Goal: Information Seeking & Learning: Learn about a topic

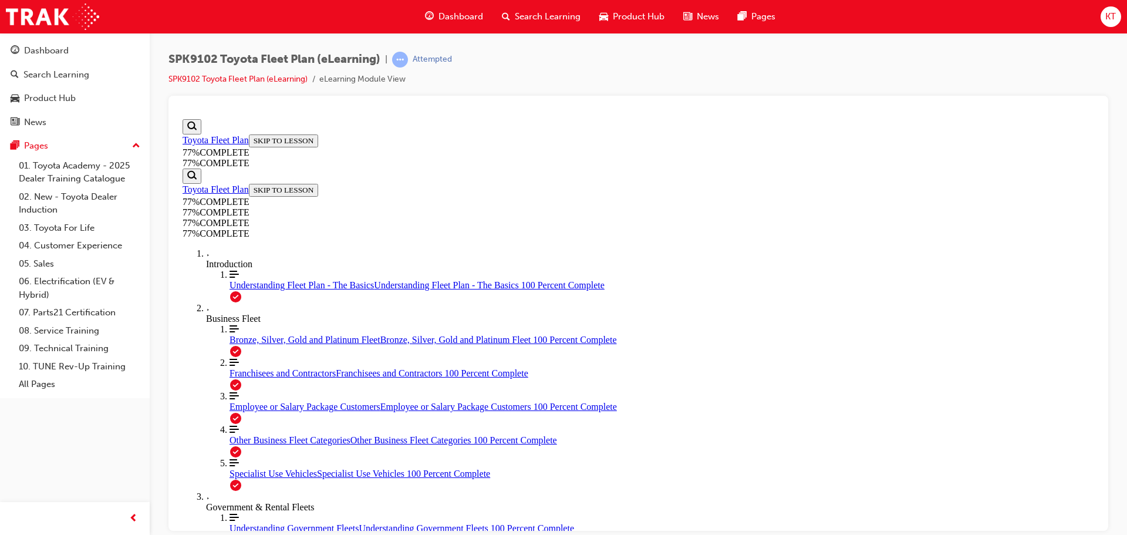
scroll to position [2367, 0]
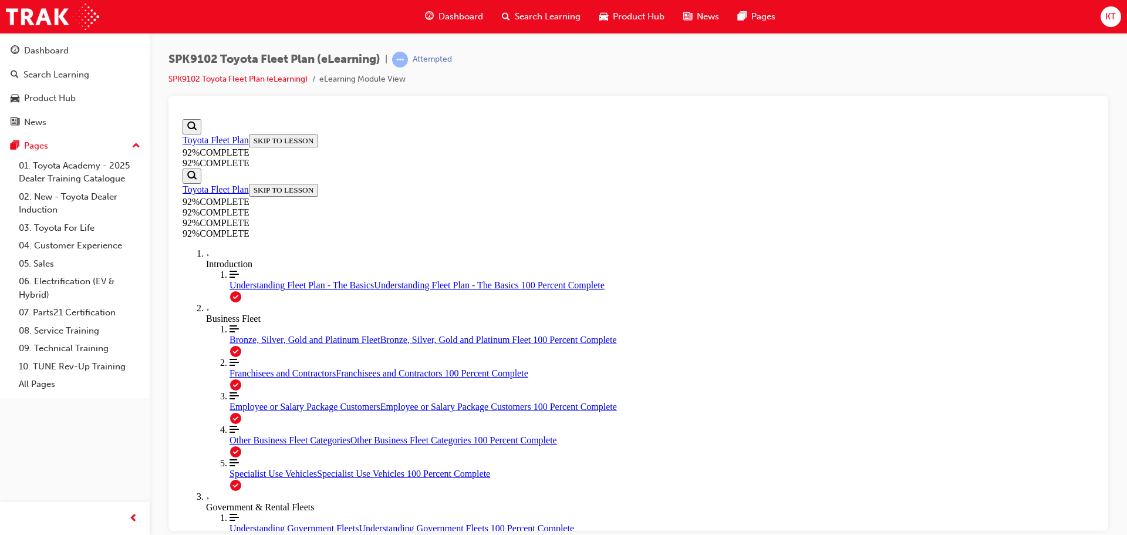
scroll to position [43, 0]
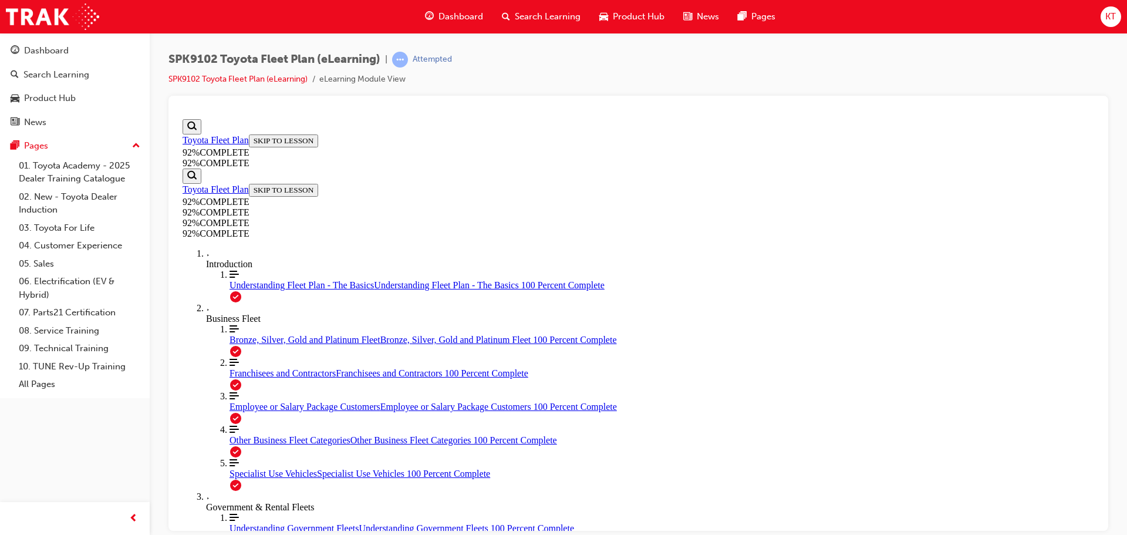
scroll to position [102, 0]
drag, startPoint x: 631, startPoint y: 372, endPoint x: 663, endPoint y: 427, distance: 63.4
drag, startPoint x: 659, startPoint y: 376, endPoint x: 693, endPoint y: 416, distance: 52.1
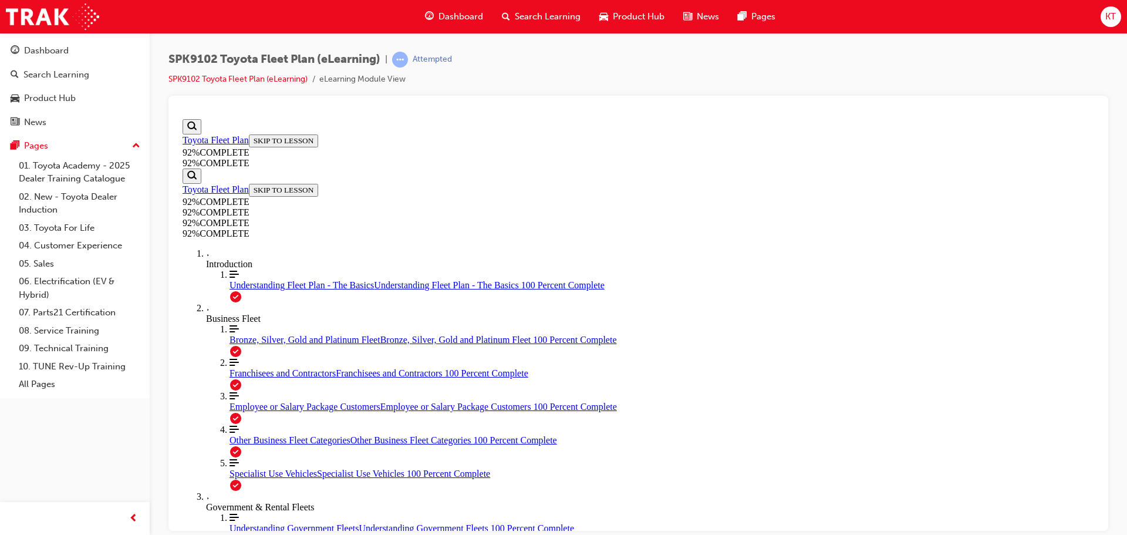
drag, startPoint x: 653, startPoint y: 413, endPoint x: 690, endPoint y: 362, distance: 63.5
drag, startPoint x: 672, startPoint y: 382, endPoint x: 710, endPoint y: 330, distance: 64.2
drag, startPoint x: 635, startPoint y: 369, endPoint x: 684, endPoint y: 372, distance: 48.8
drag, startPoint x: 643, startPoint y: 427, endPoint x: 678, endPoint y: 432, distance: 35.0
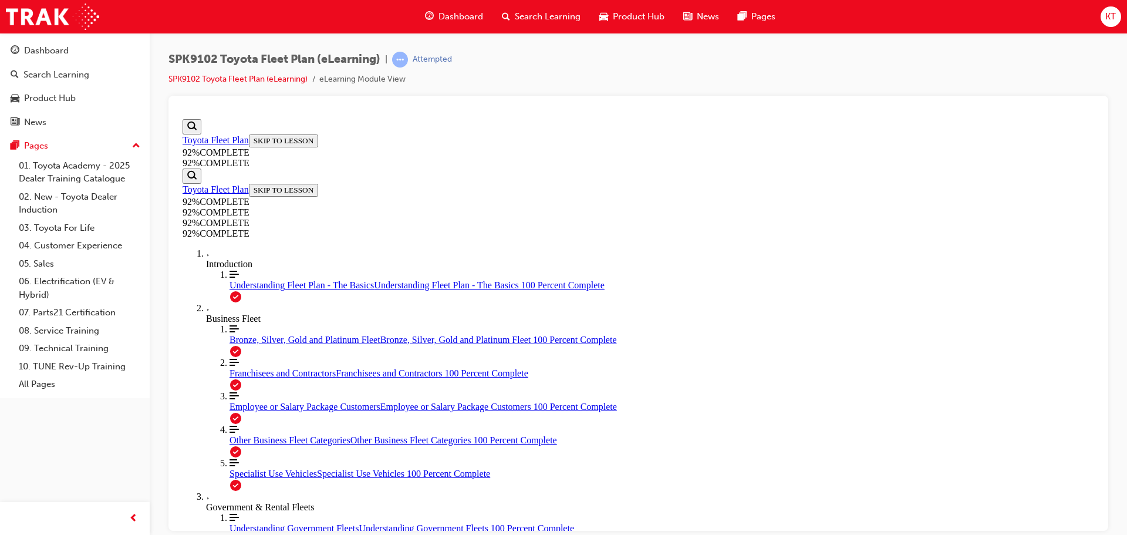
scroll to position [133, 0]
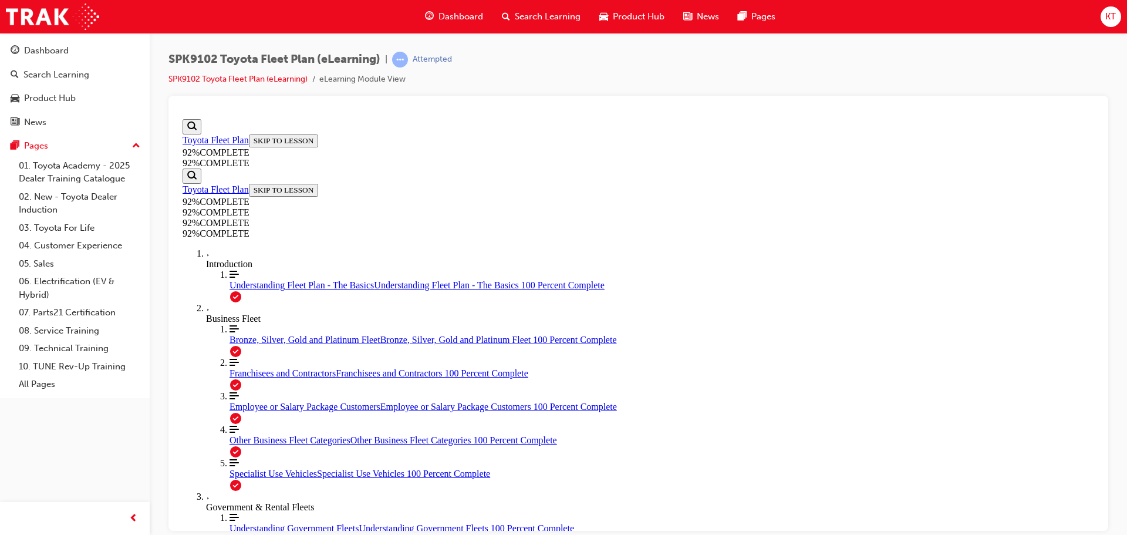
scroll to position [133, 0]
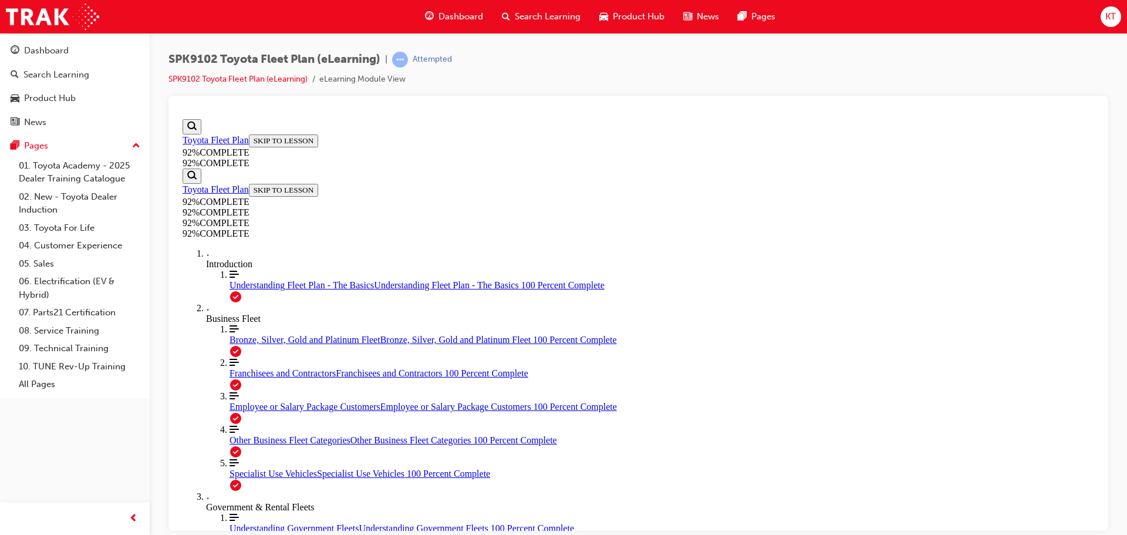
scroll to position [42, 0]
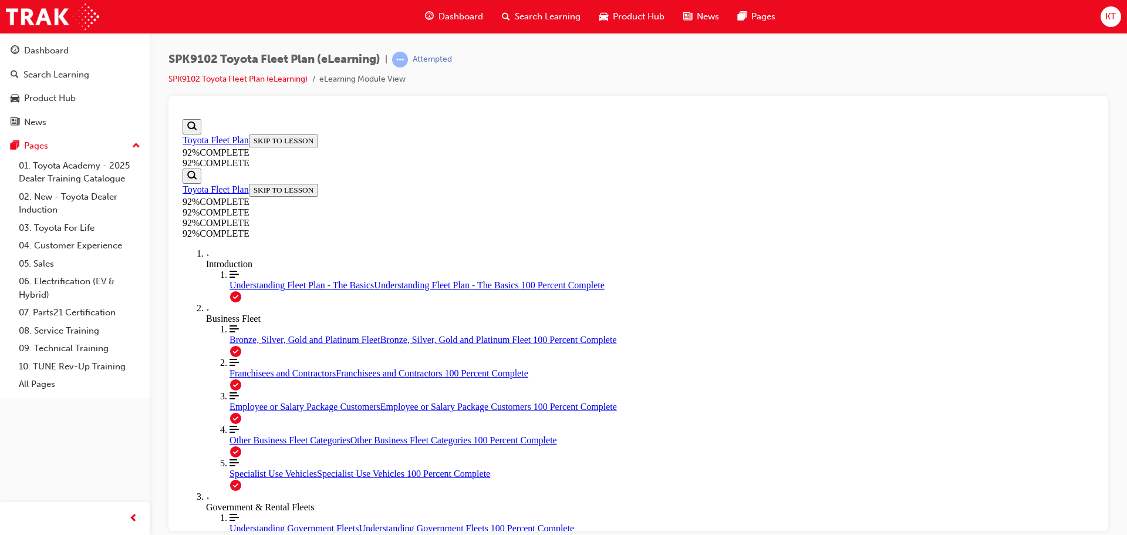
scroll to position [178, 0]
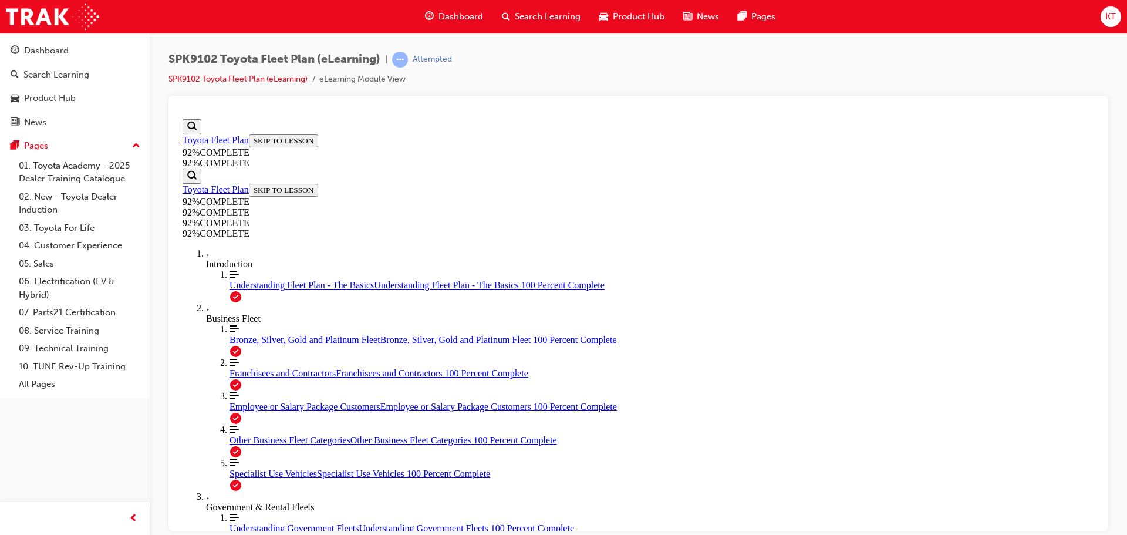
scroll to position [129, 0]
drag, startPoint x: 676, startPoint y: 399, endPoint x: 723, endPoint y: 399, distance: 47.6
drag, startPoint x: 653, startPoint y: 352, endPoint x: 690, endPoint y: 352, distance: 37.0
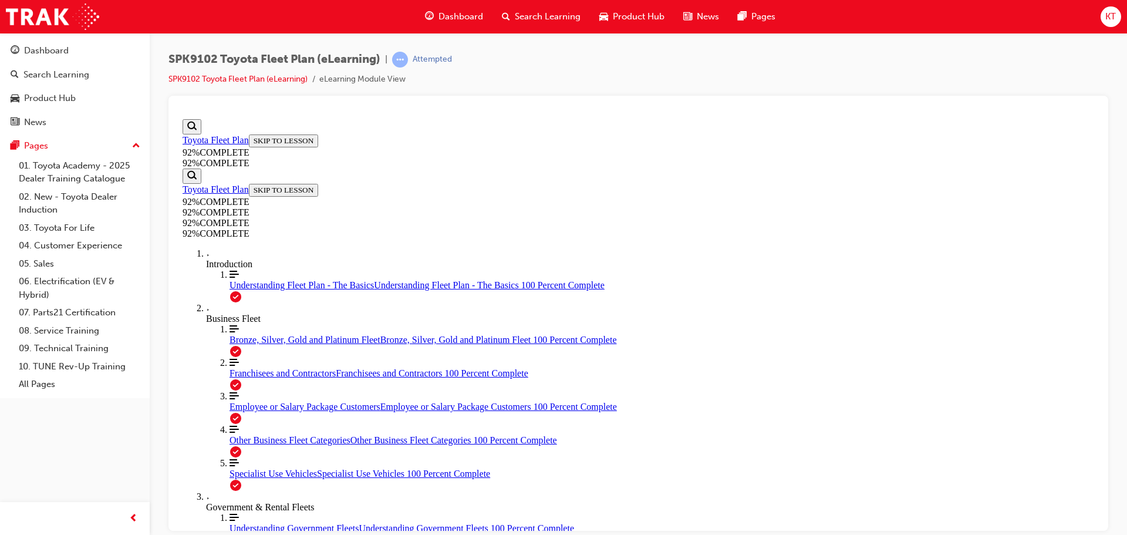
drag, startPoint x: 637, startPoint y: 305, endPoint x: 676, endPoint y: 308, distance: 39.4
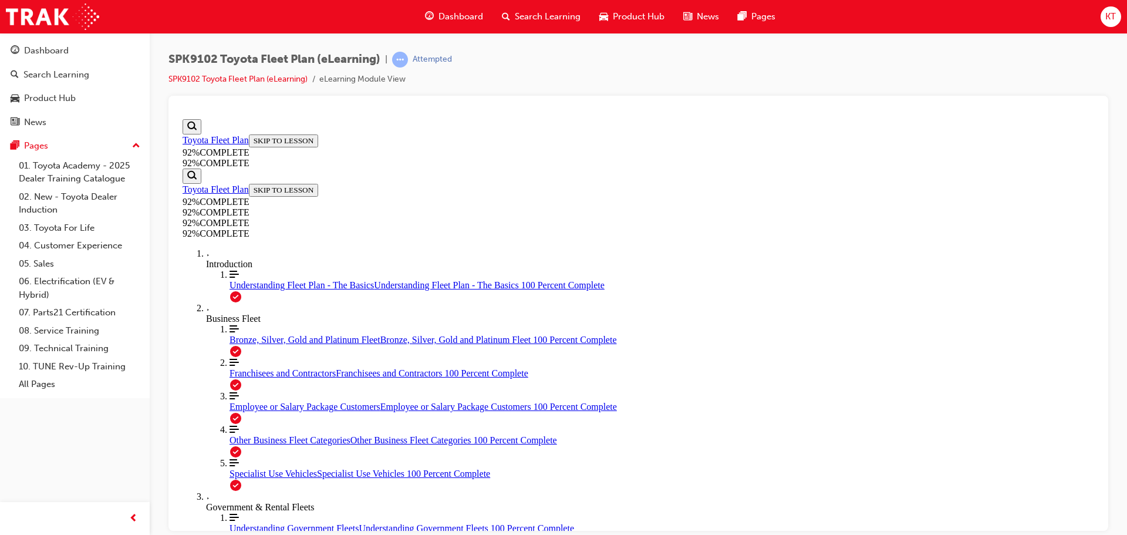
scroll to position [153, 0]
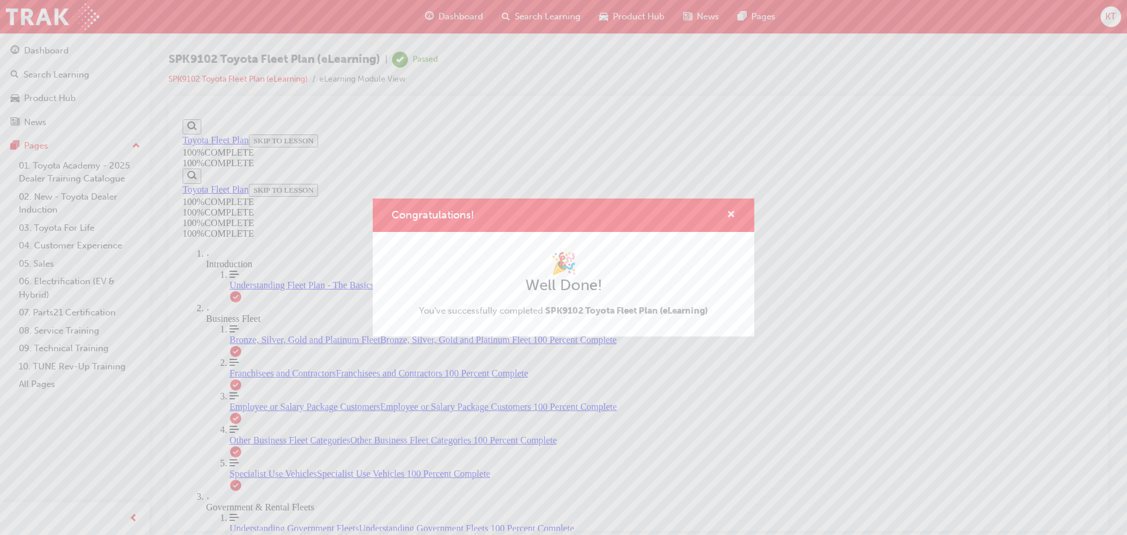
click at [727, 214] on span "cross-icon" at bounding box center [731, 215] width 9 height 11
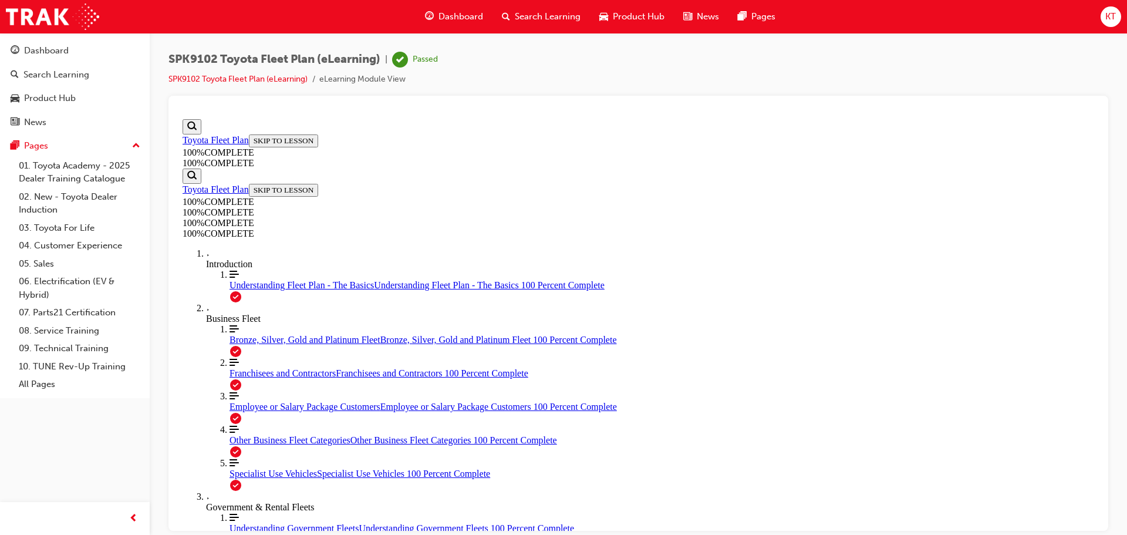
click at [538, 12] on span "Search Learning" at bounding box center [548, 17] width 66 height 14
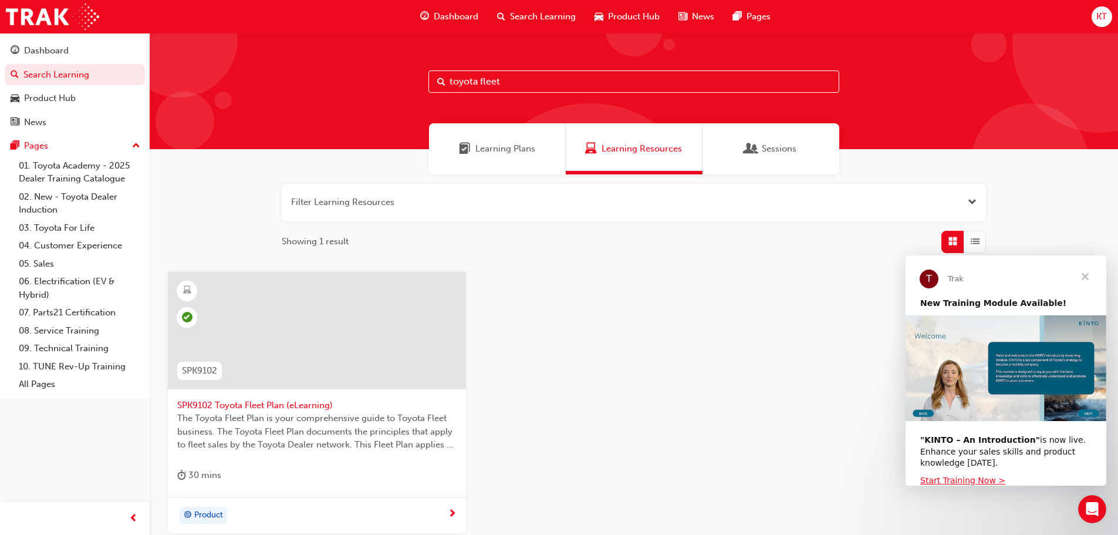
click at [565, 86] on input "toyota fleet" at bounding box center [634, 81] width 411 height 22
type input "toyota sales polic"
click at [316, 400] on span "SPK9103 Toyota Sales Policies (eLearning)" at bounding box center [316, 406] width 279 height 14
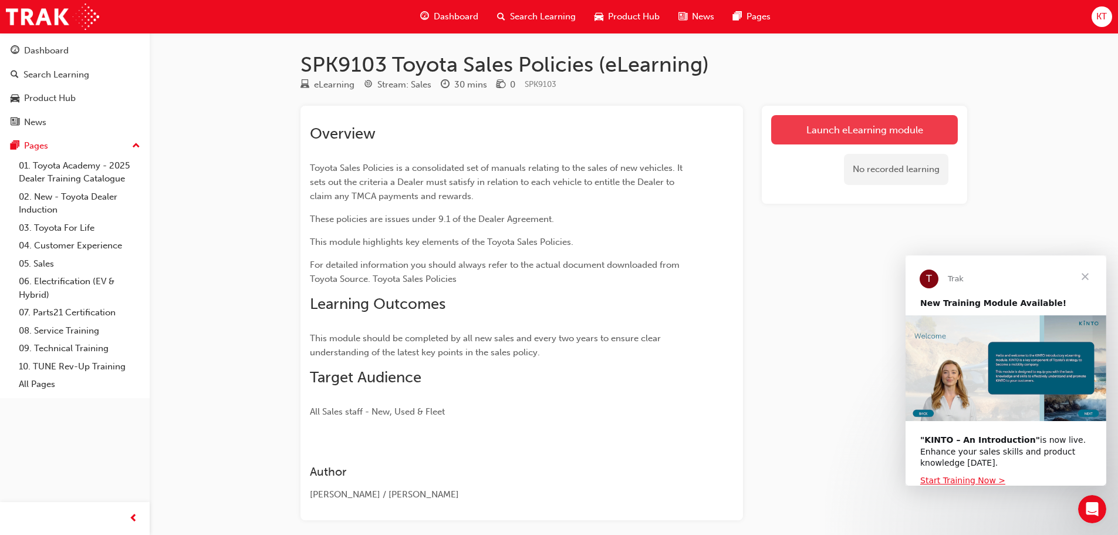
click at [848, 127] on link "Launch eLearning module" at bounding box center [864, 129] width 187 height 29
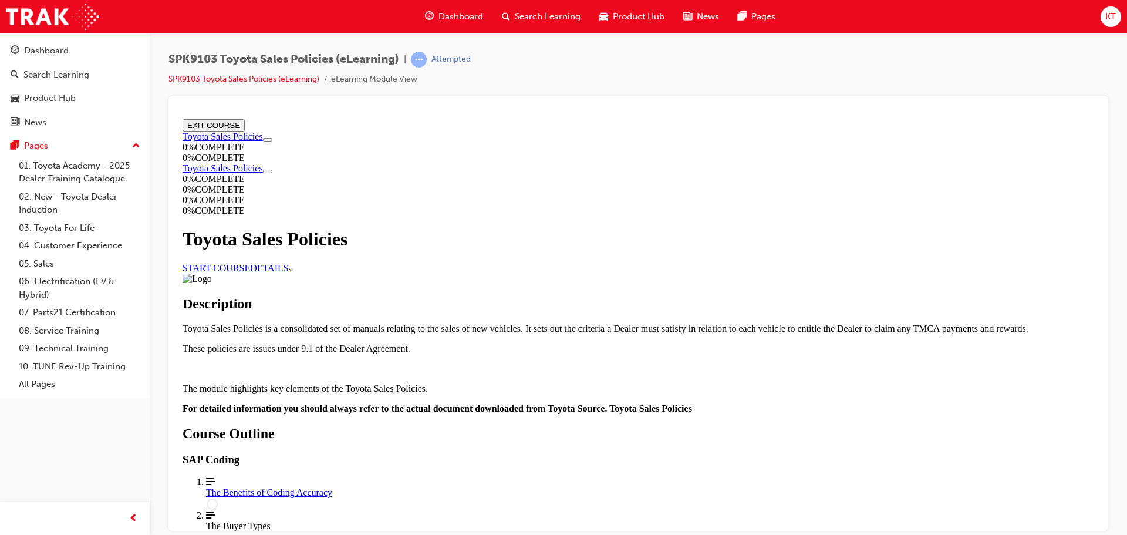
click at [250, 262] on link "START COURSE" at bounding box center [217, 267] width 68 height 10
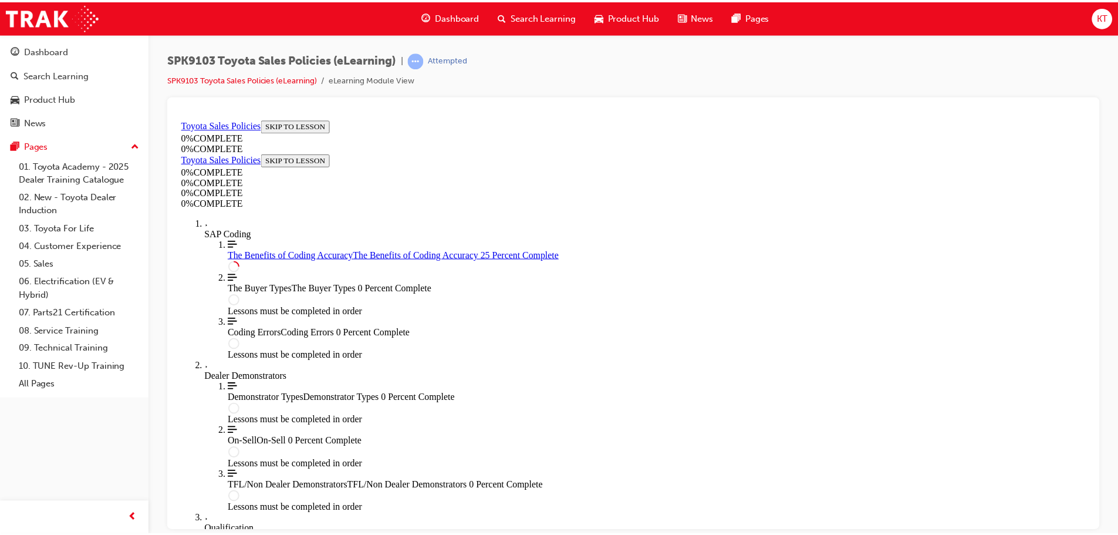
scroll to position [41, 0]
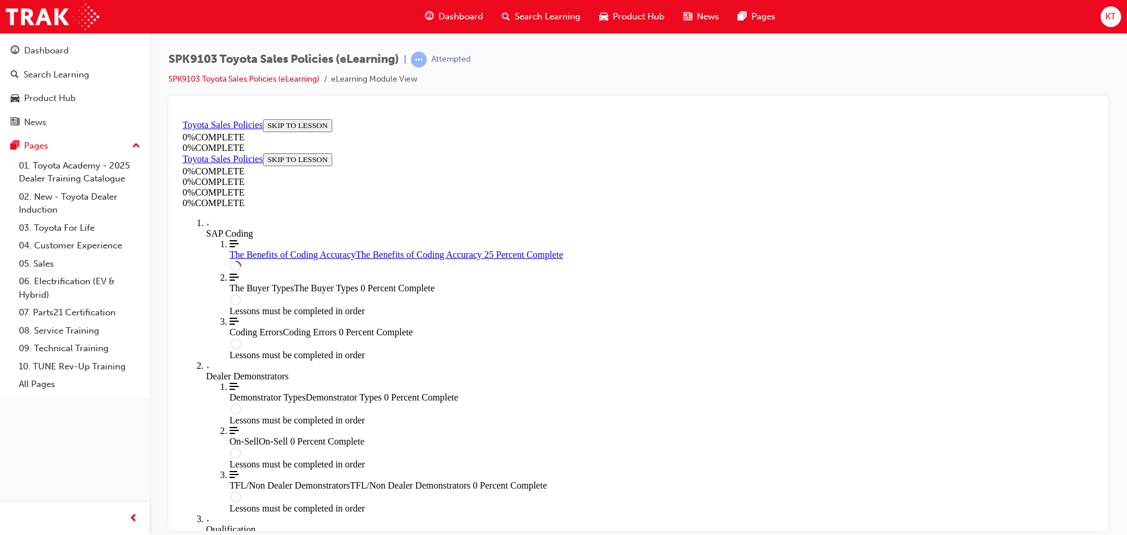
click at [529, 18] on span "Search Learning" at bounding box center [548, 17] width 66 height 14
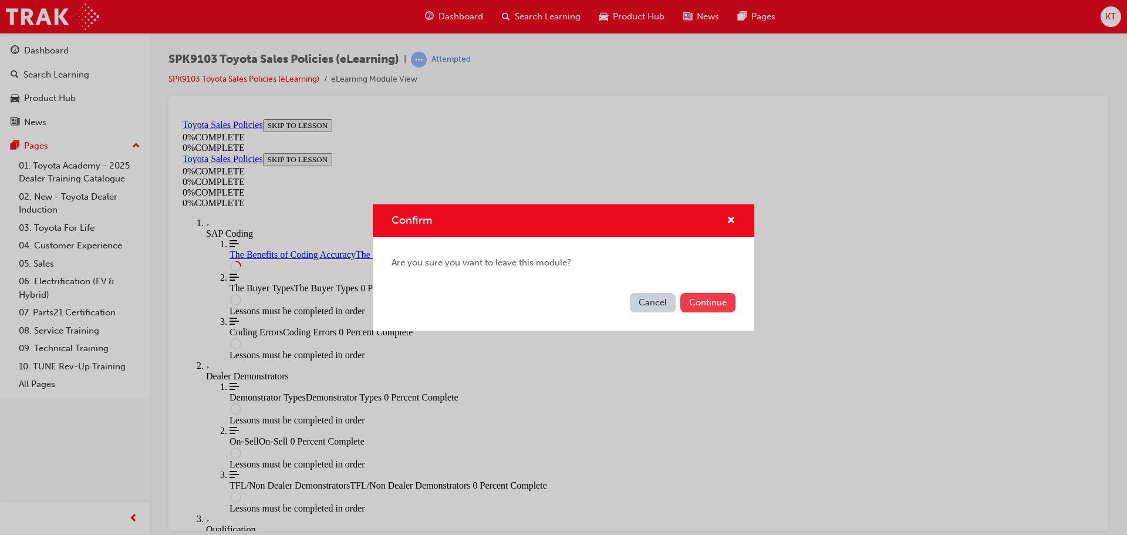
click at [695, 304] on button "Continue" at bounding box center [707, 302] width 55 height 19
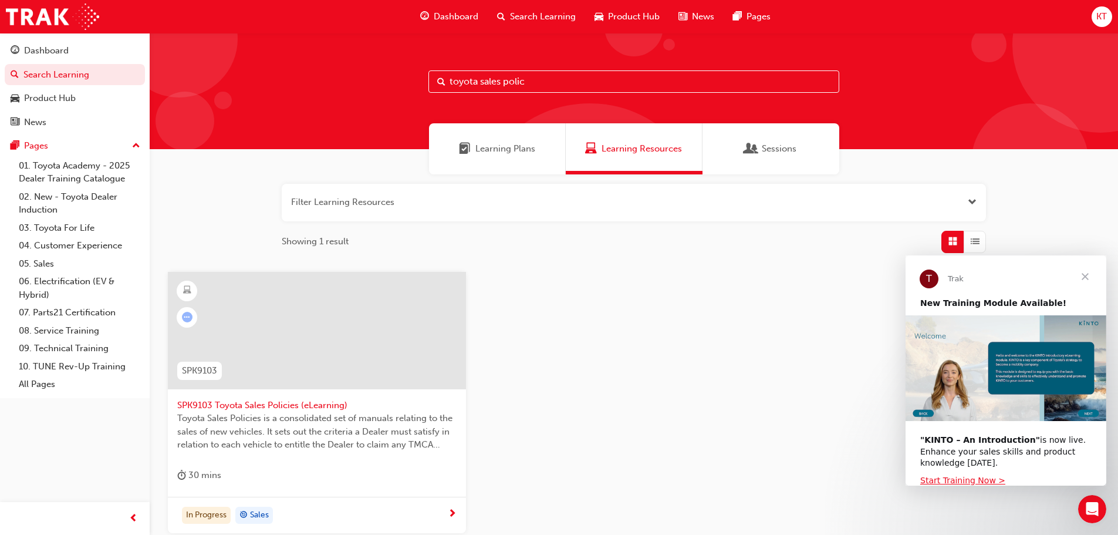
drag, startPoint x: 544, startPoint y: 82, endPoint x: 433, endPoint y: 112, distance: 115.1
click at [433, 112] on div "toyota sales polic" at bounding box center [634, 91] width 969 height 116
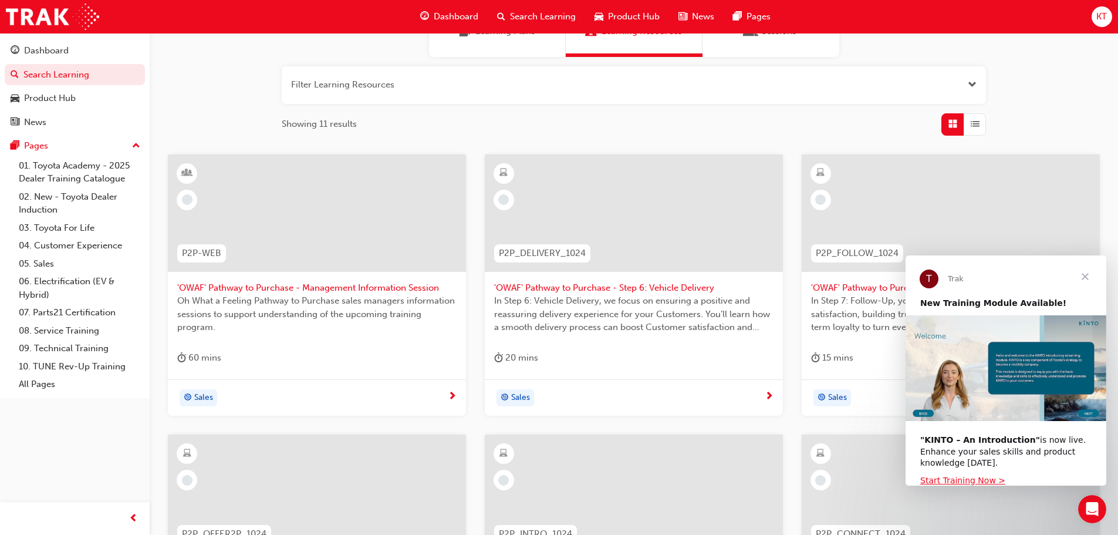
scroll to position [176, 0]
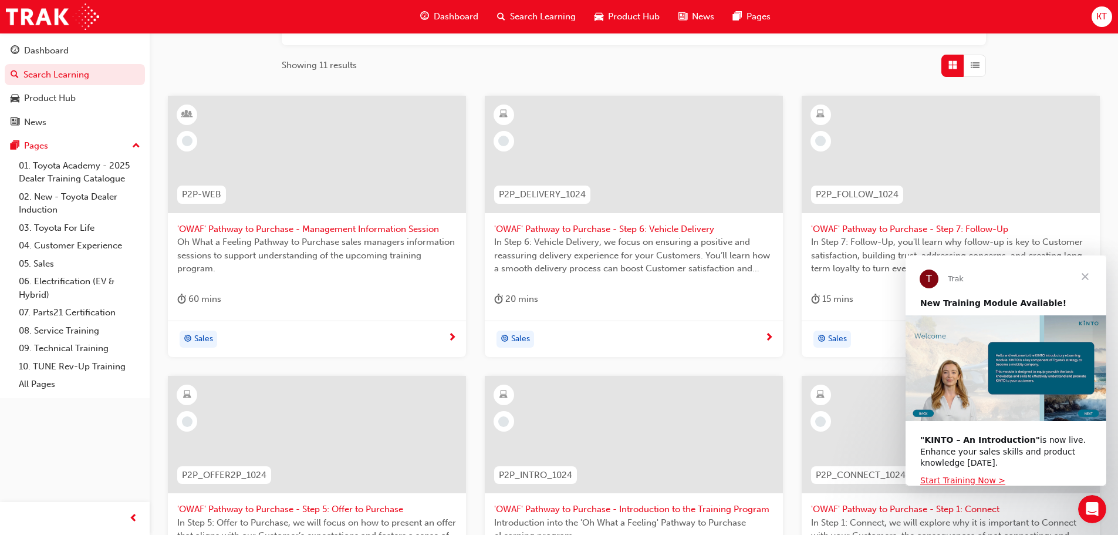
type input "owaf"
click at [973, 70] on span "List" at bounding box center [975, 66] width 9 height 14
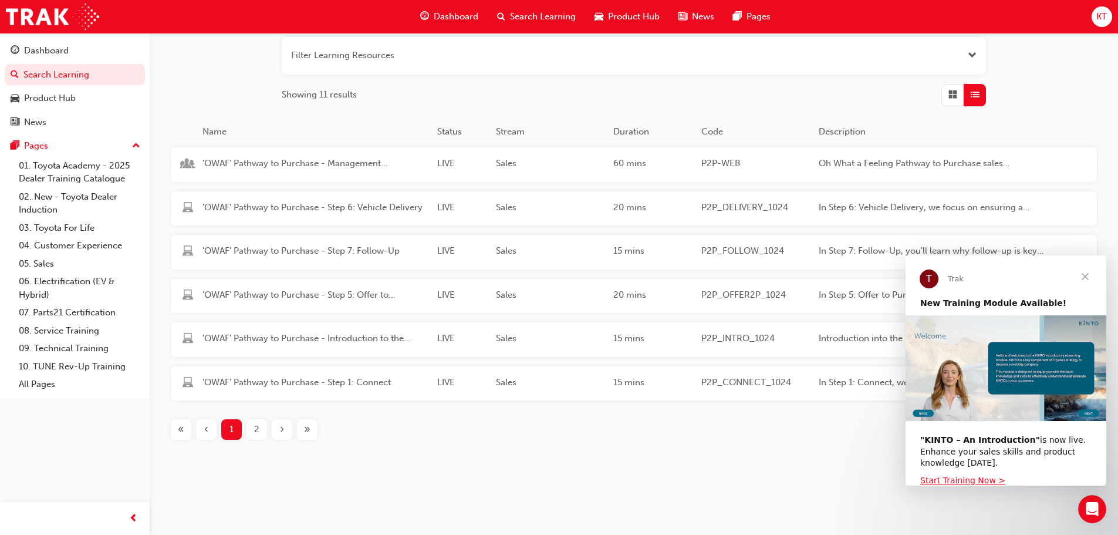
click at [1089, 276] on span "Close" at bounding box center [1085, 276] width 42 height 42
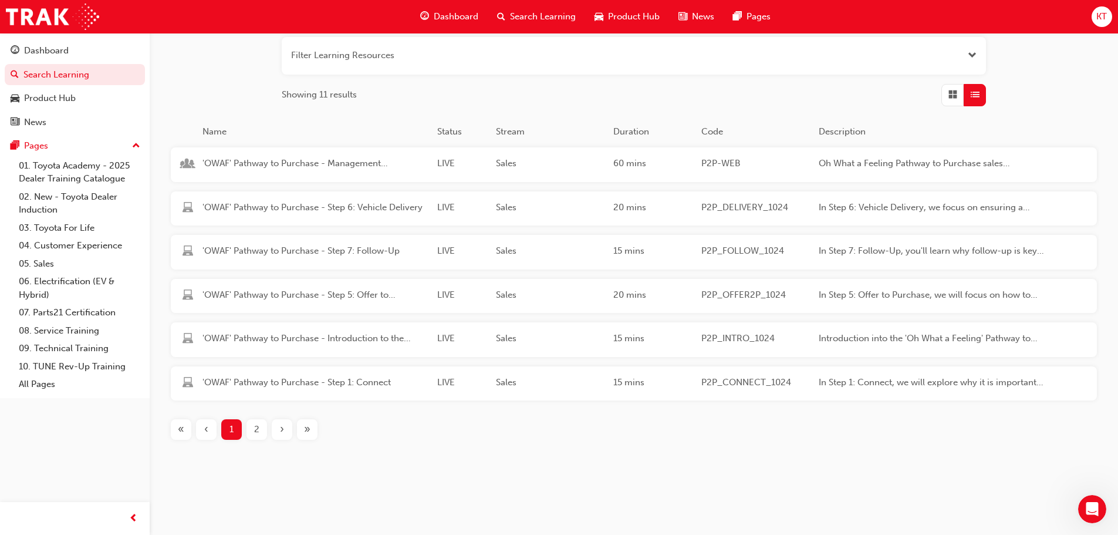
click at [251, 432] on div "2" at bounding box center [257, 429] width 21 height 21
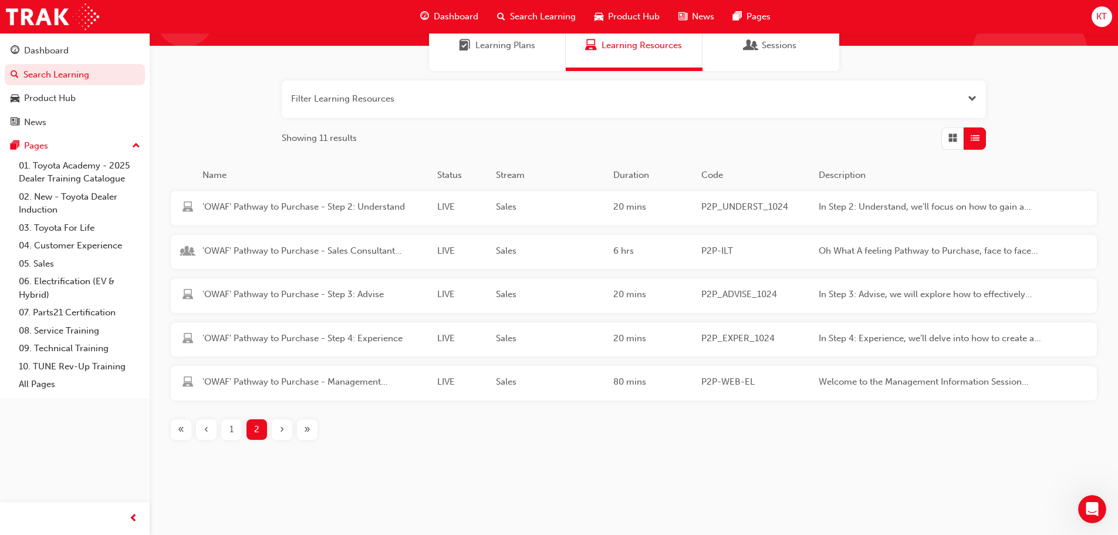
click at [463, 18] on span "Dashboard" at bounding box center [456, 17] width 45 height 14
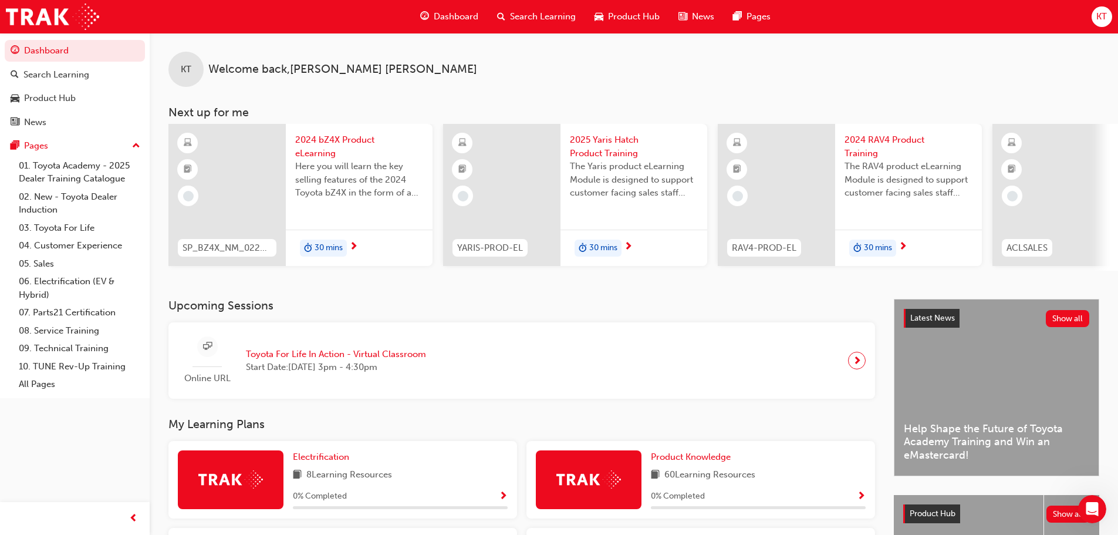
click at [542, 32] on div "Dashboard Search Learning Product Hub News Pages" at bounding box center [595, 16] width 379 height 33
click at [544, 6] on div "Search Learning" at bounding box center [536, 17] width 97 height 24
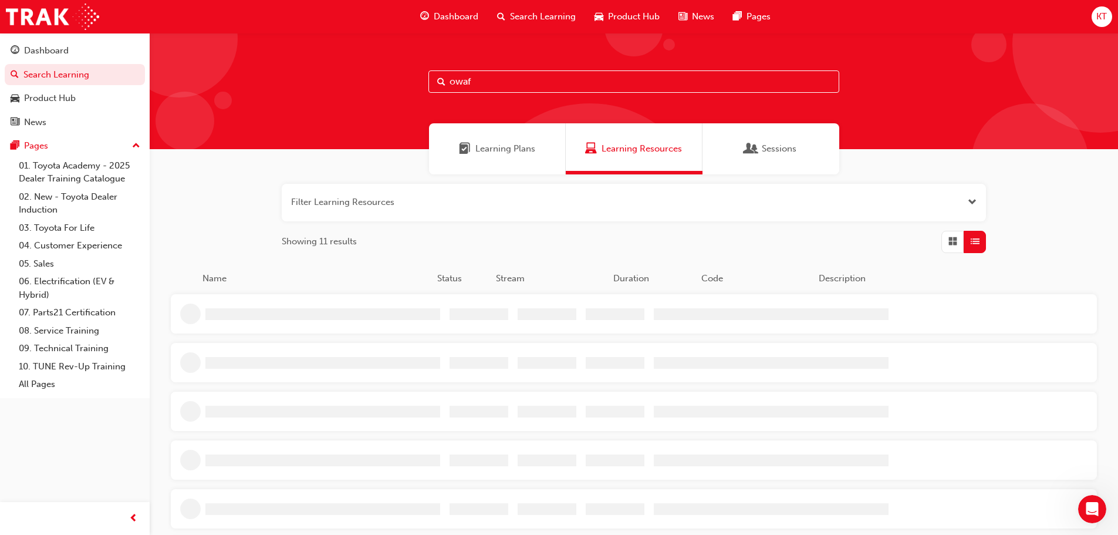
click at [482, 90] on input "owaf" at bounding box center [634, 81] width 411 height 22
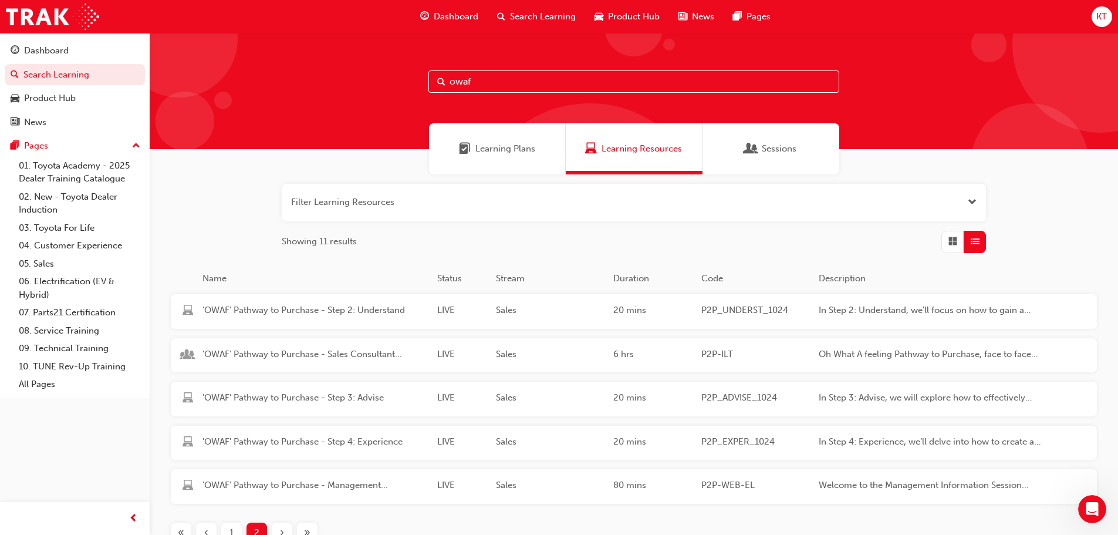
drag, startPoint x: 489, startPoint y: 82, endPoint x: 386, endPoint y: 89, distance: 103.0
click at [386, 89] on div "owaf" at bounding box center [634, 91] width 969 height 116
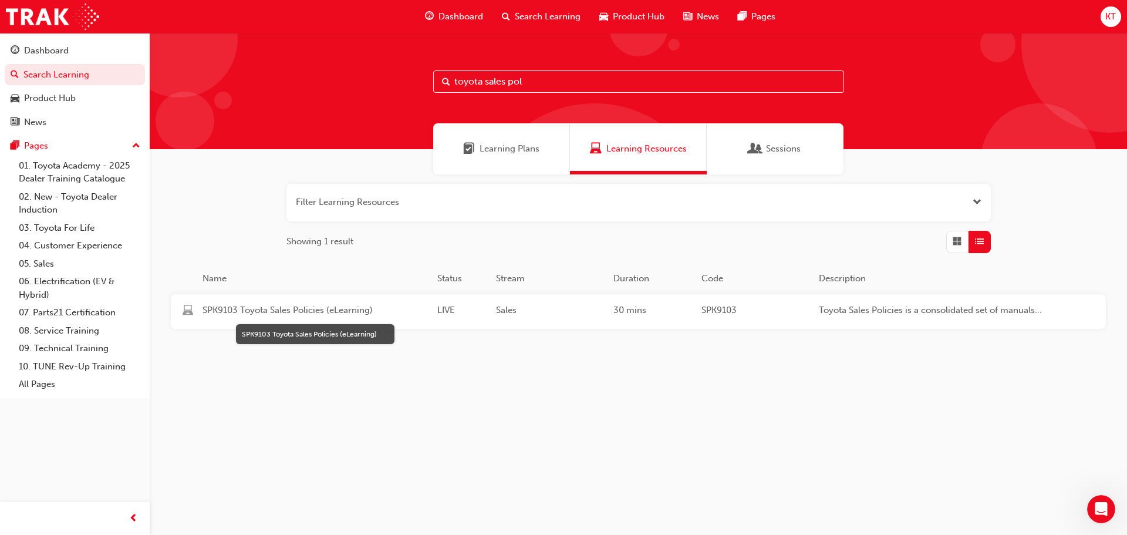
type input "toyota sales pol"
click at [304, 306] on span "SPK9103 Toyota Sales Policies (eLearning)" at bounding box center [315, 311] width 225 height 14
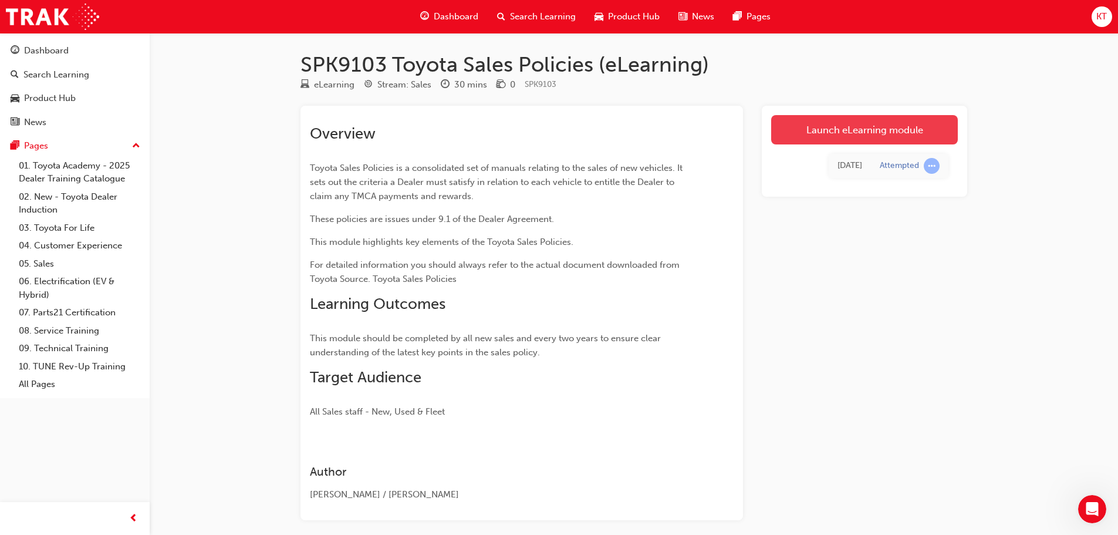
click at [835, 137] on link "Launch eLearning module" at bounding box center [864, 129] width 187 height 29
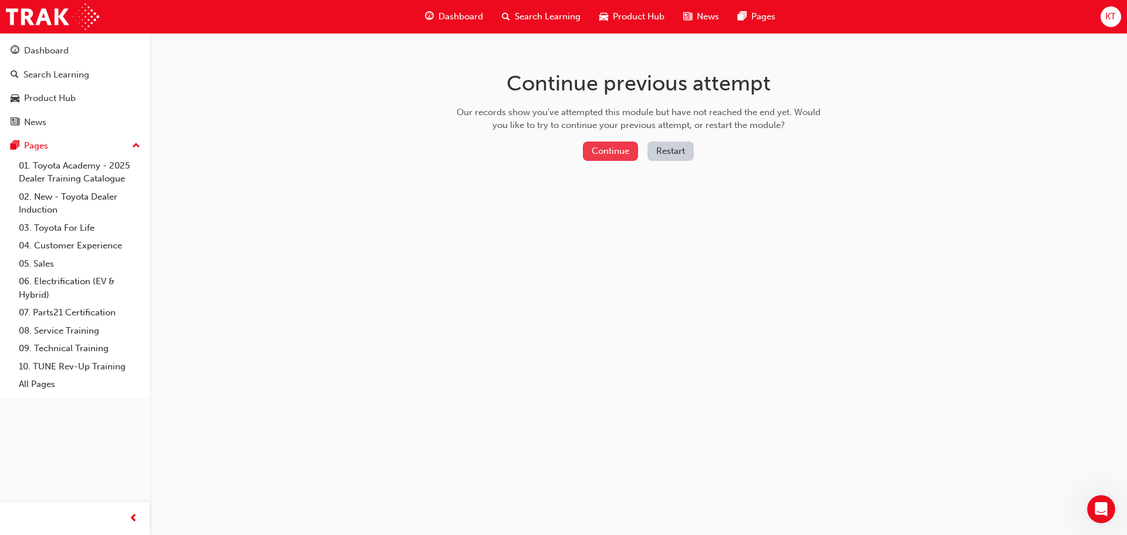
click at [593, 152] on button "Continue" at bounding box center [610, 150] width 55 height 19
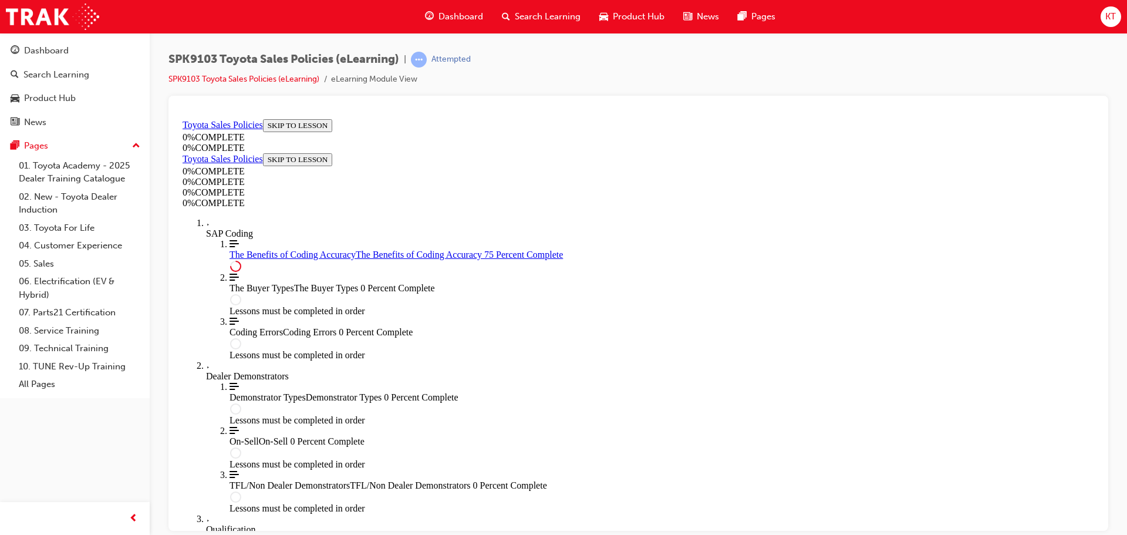
scroll to position [588, 0]
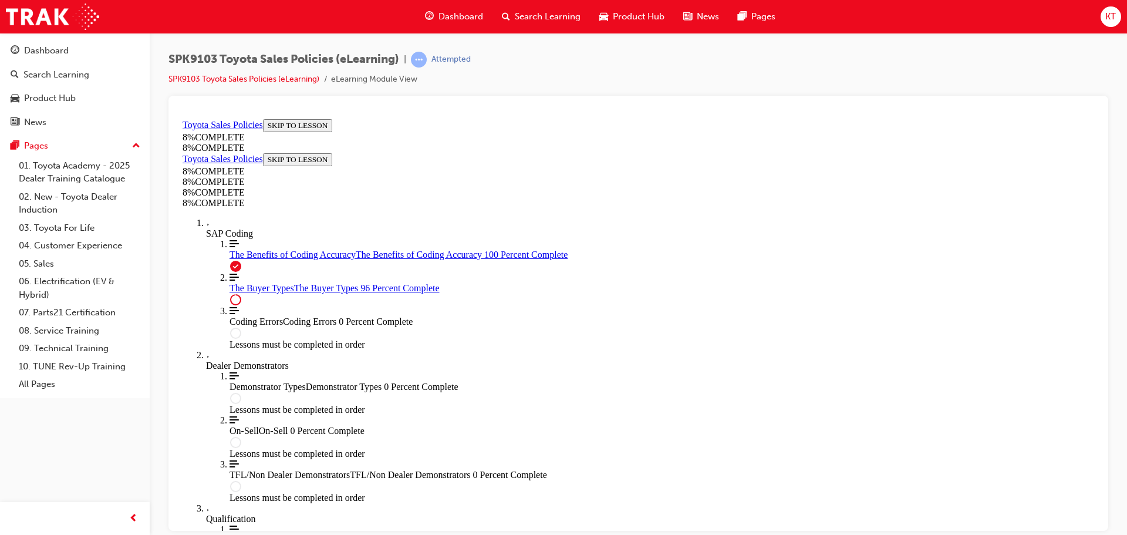
scroll to position [4828, 0]
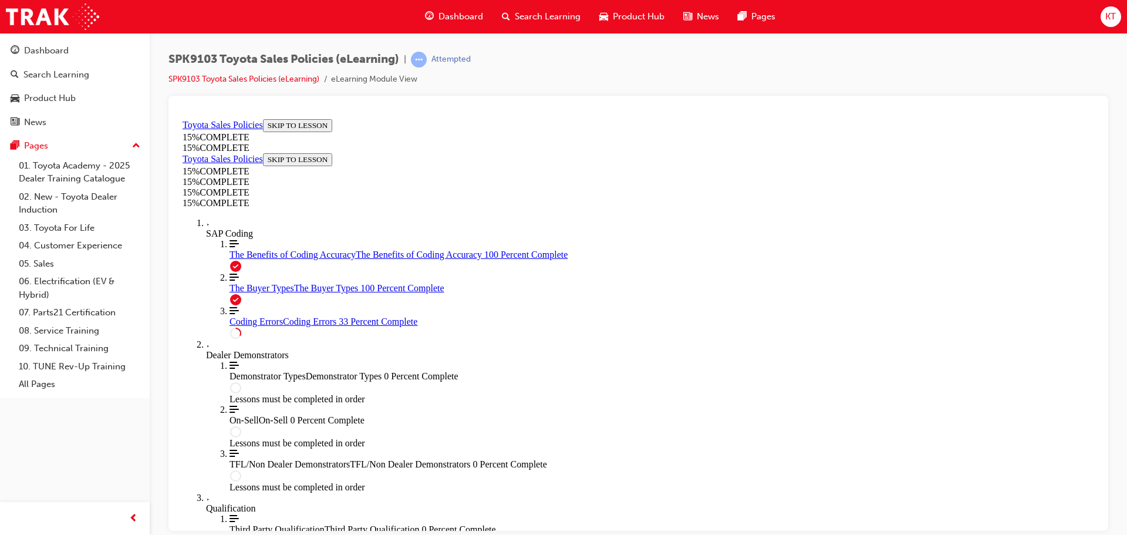
scroll to position [393, 0]
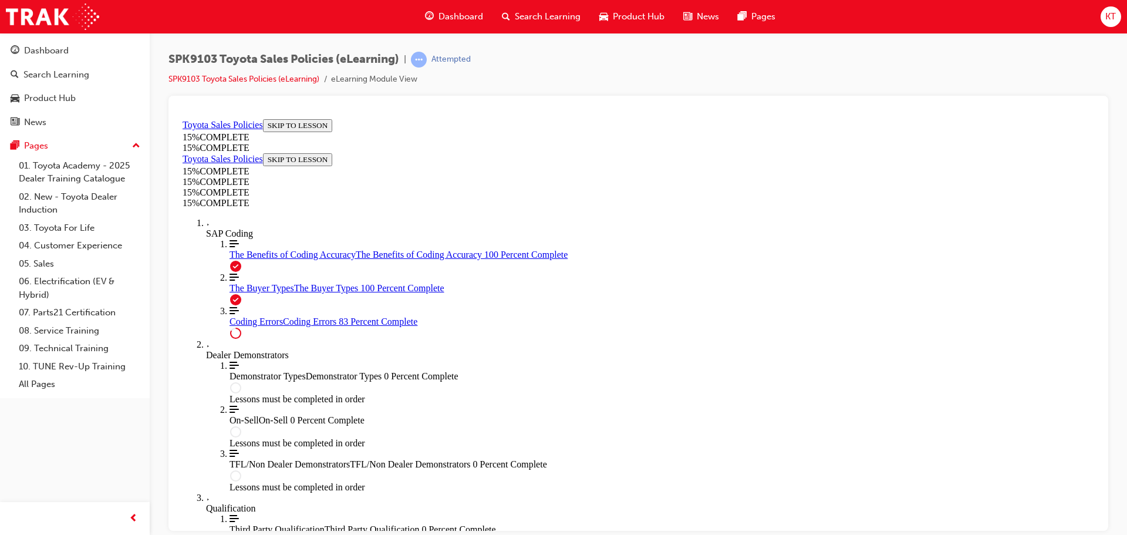
scroll to position [1283, 0]
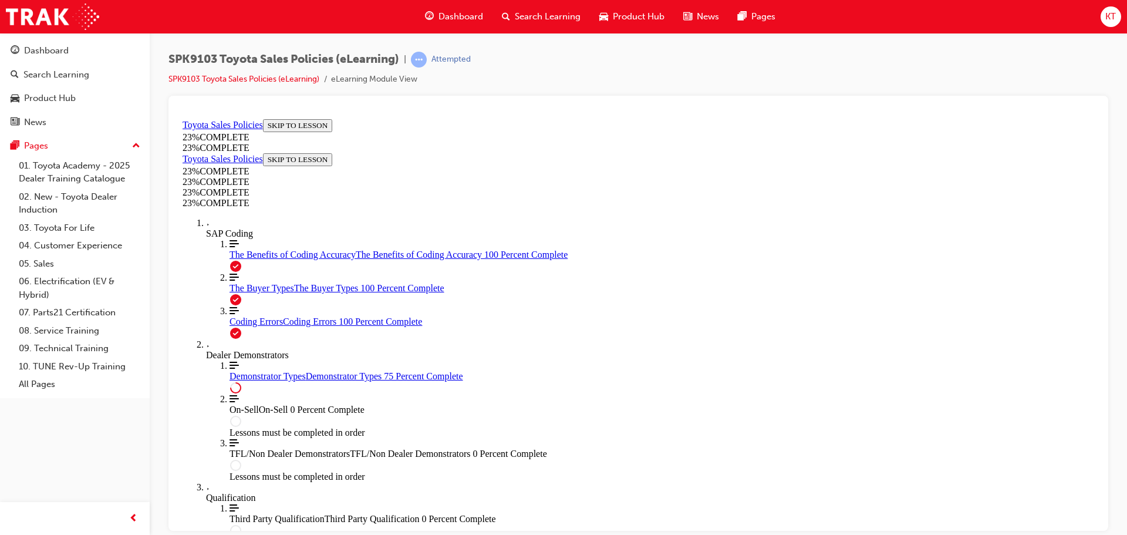
scroll to position [393, 0]
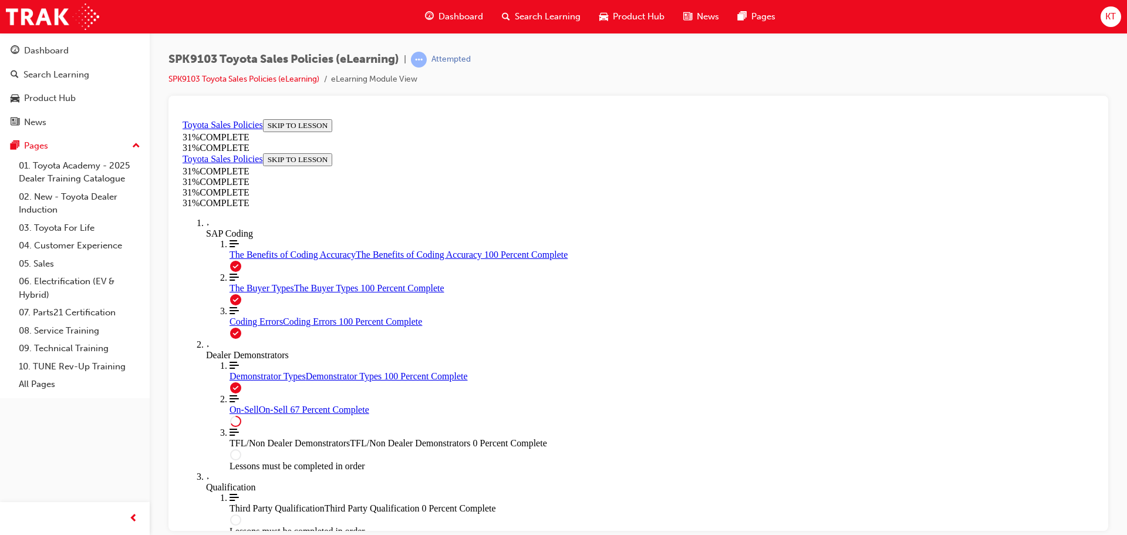
scroll to position [658, 0]
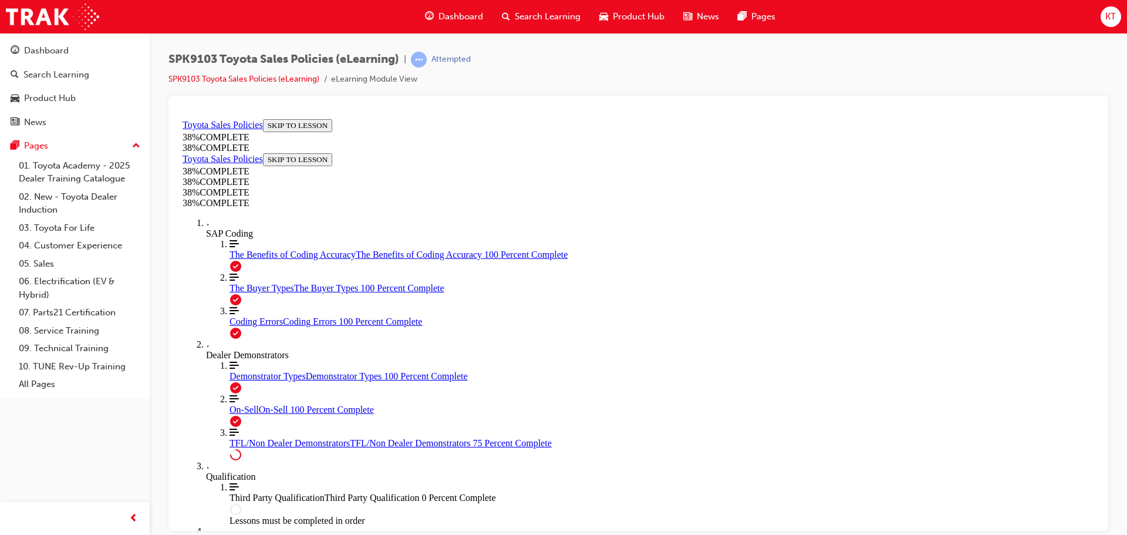
scroll to position [612, 0]
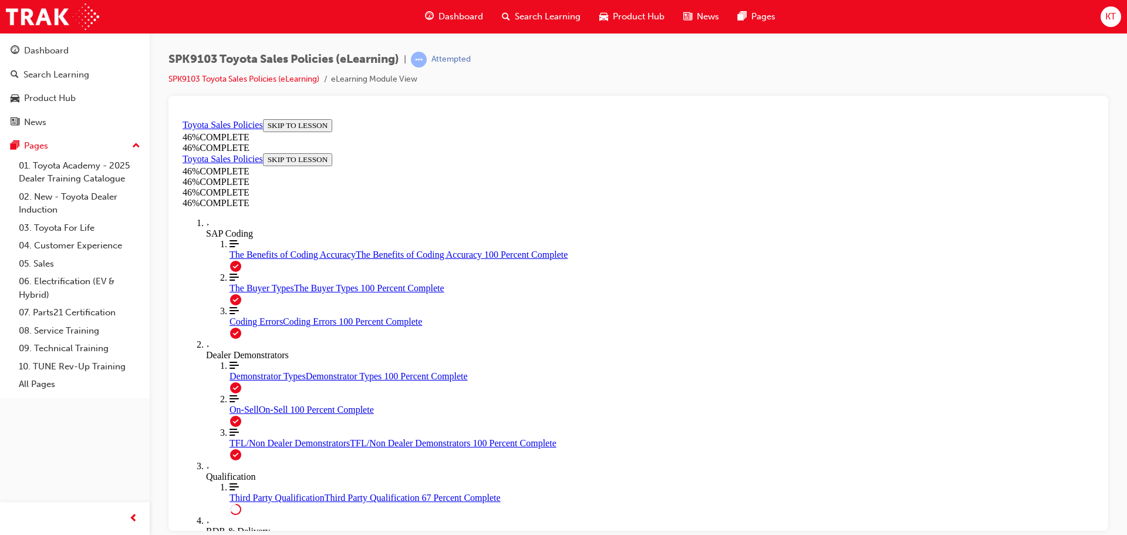
scroll to position [745, 0]
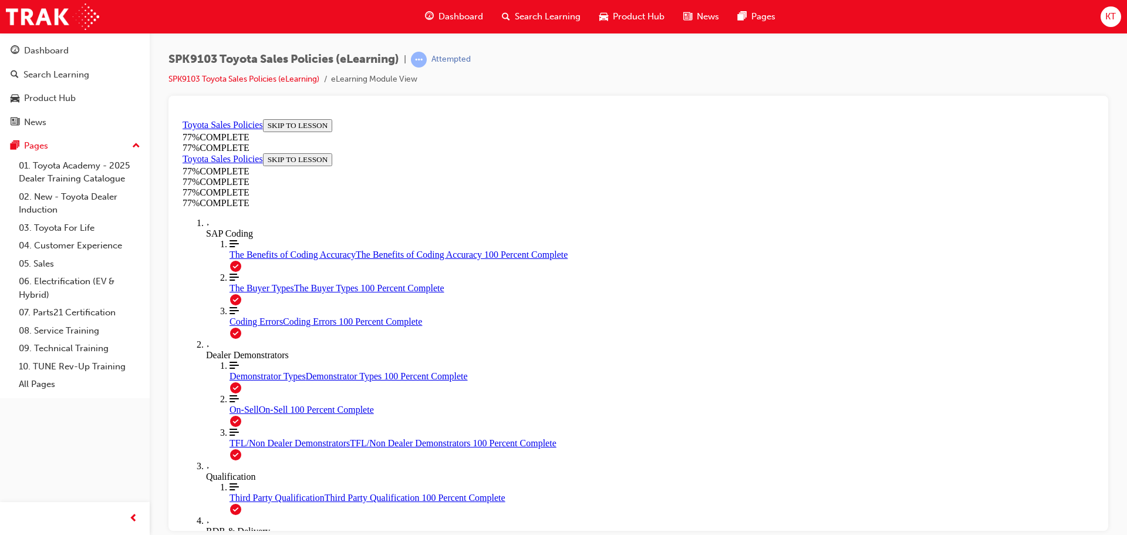
drag, startPoint x: 733, startPoint y: 224, endPoint x: 572, endPoint y: 376, distance: 221.8
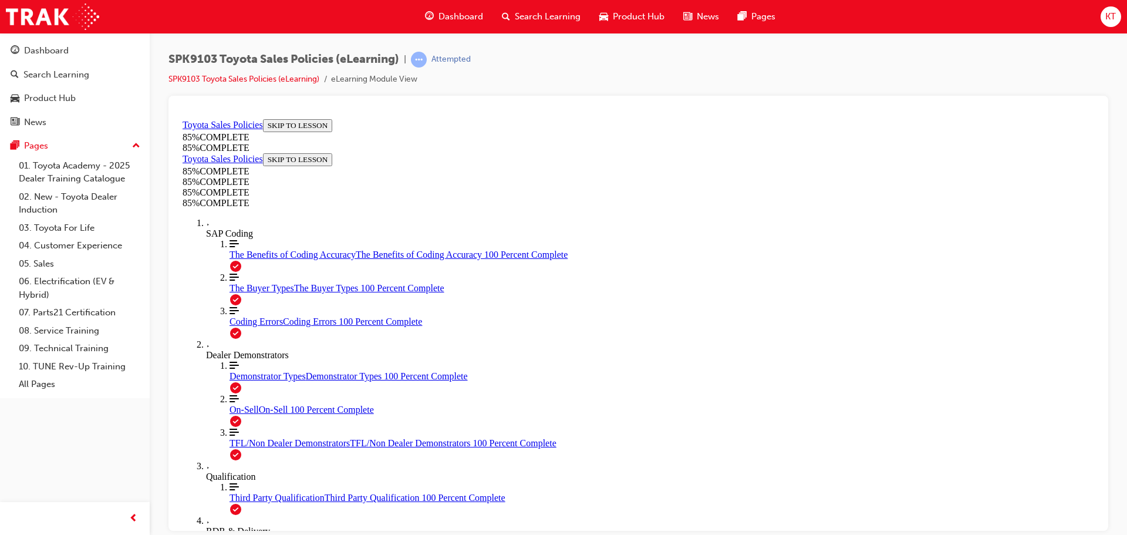
drag, startPoint x: 740, startPoint y: 214, endPoint x: 883, endPoint y: 365, distance: 207.6
drag, startPoint x: 761, startPoint y: 210, endPoint x: 602, endPoint y: 362, distance: 220.1
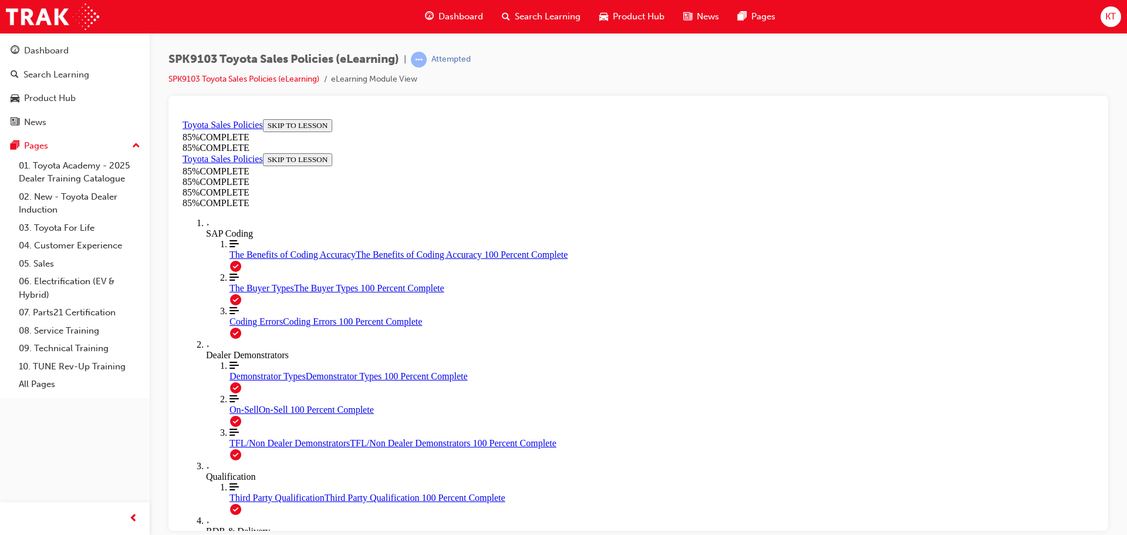
drag, startPoint x: 749, startPoint y: 203, endPoint x: 599, endPoint y: 362, distance: 219.3
drag, startPoint x: 721, startPoint y: 285, endPoint x: 555, endPoint y: 438, distance: 225.6
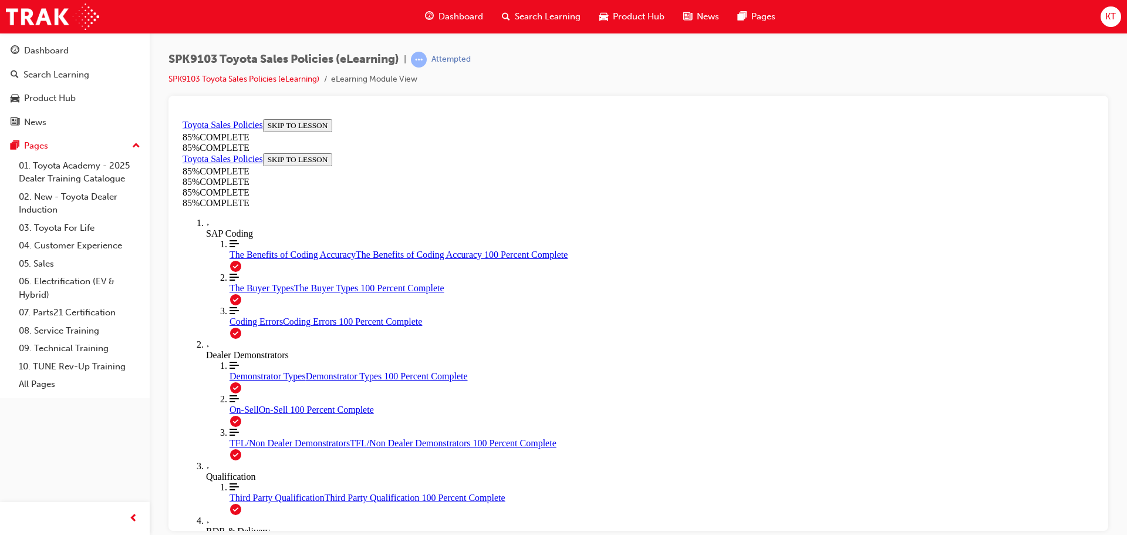
scroll to position [1913, 0]
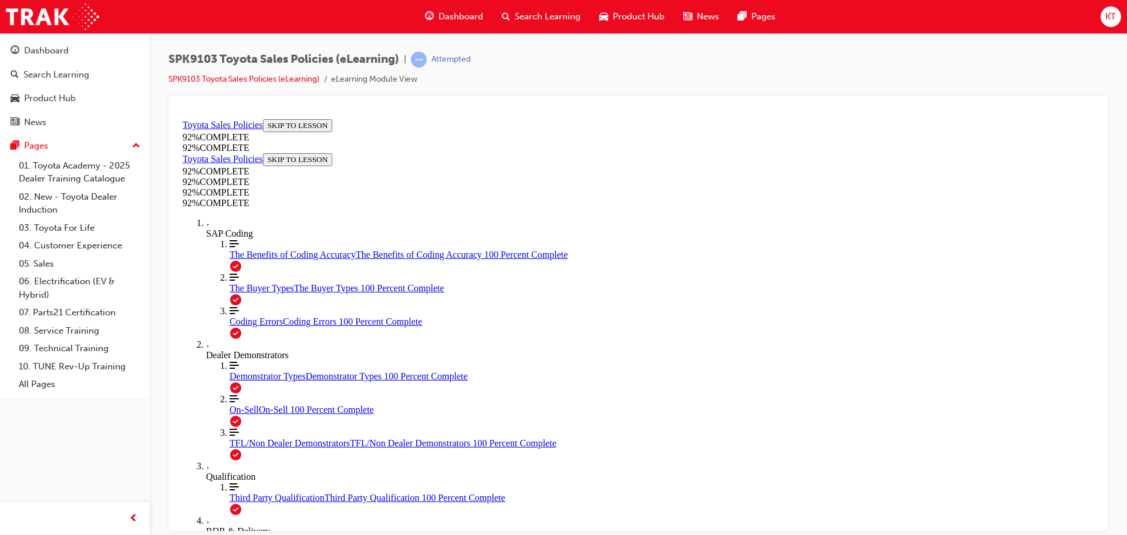
scroll to position [42, 0]
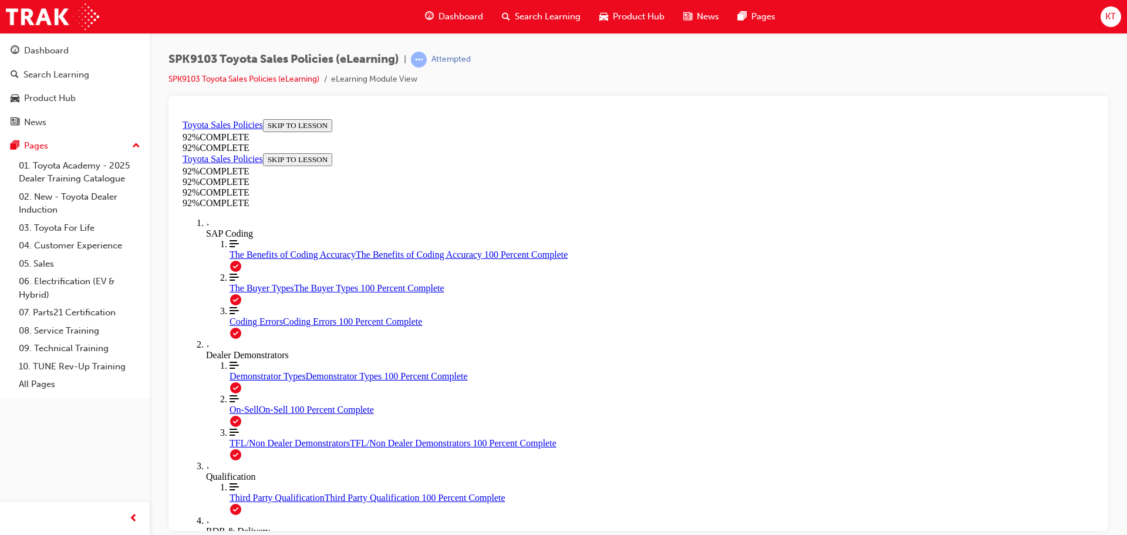
scroll to position [145, 0]
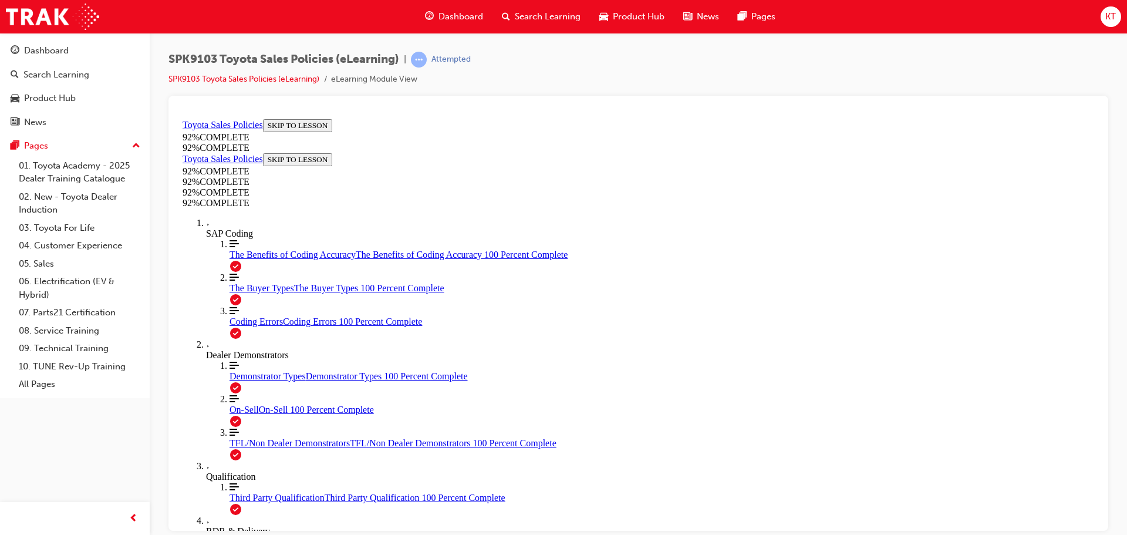
scroll to position [86, 0]
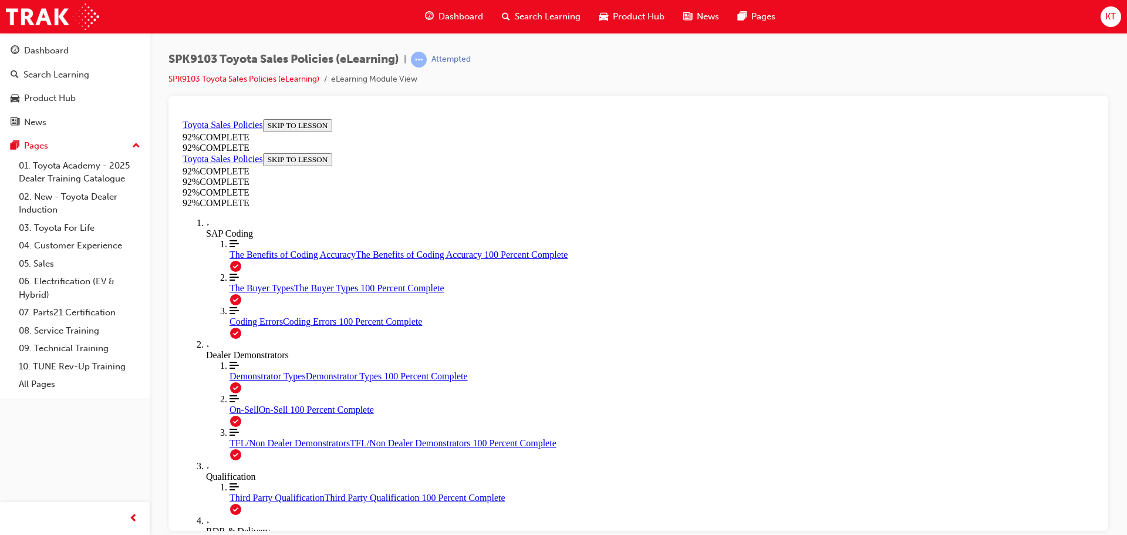
scroll to position [299, 0]
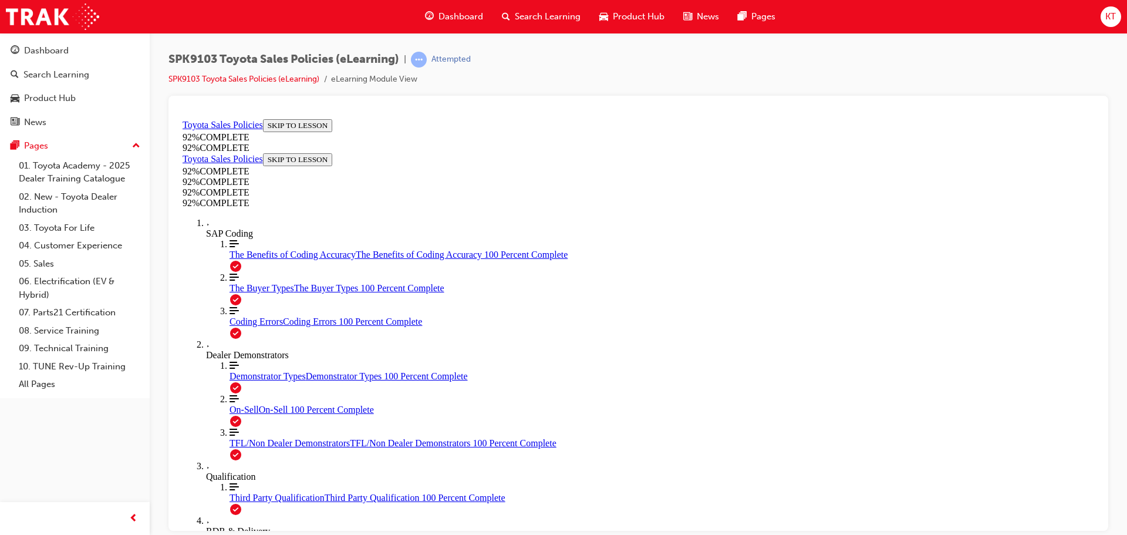
scroll to position [225, 0]
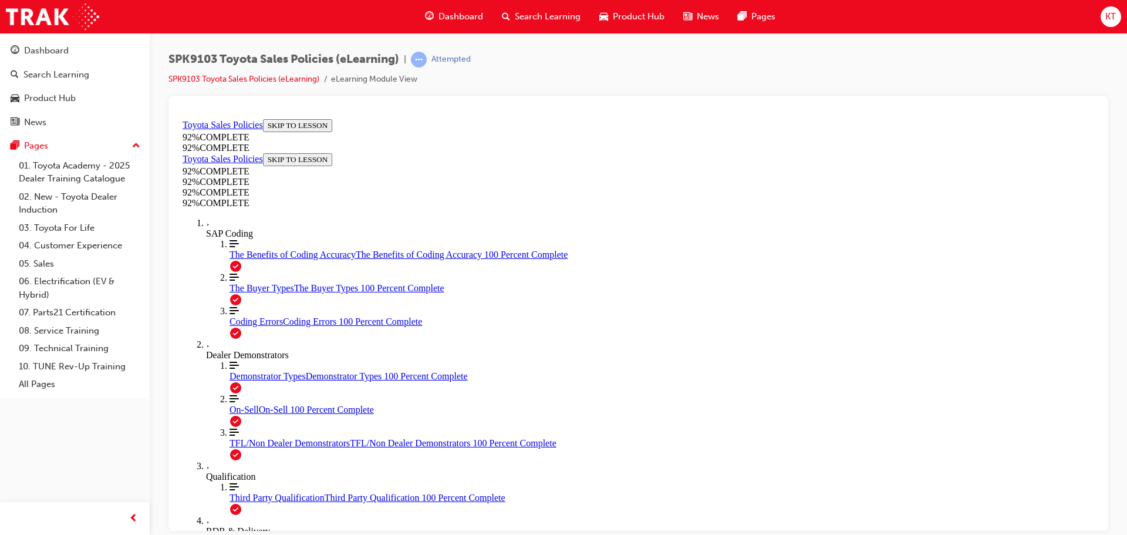
scroll to position [191, 0]
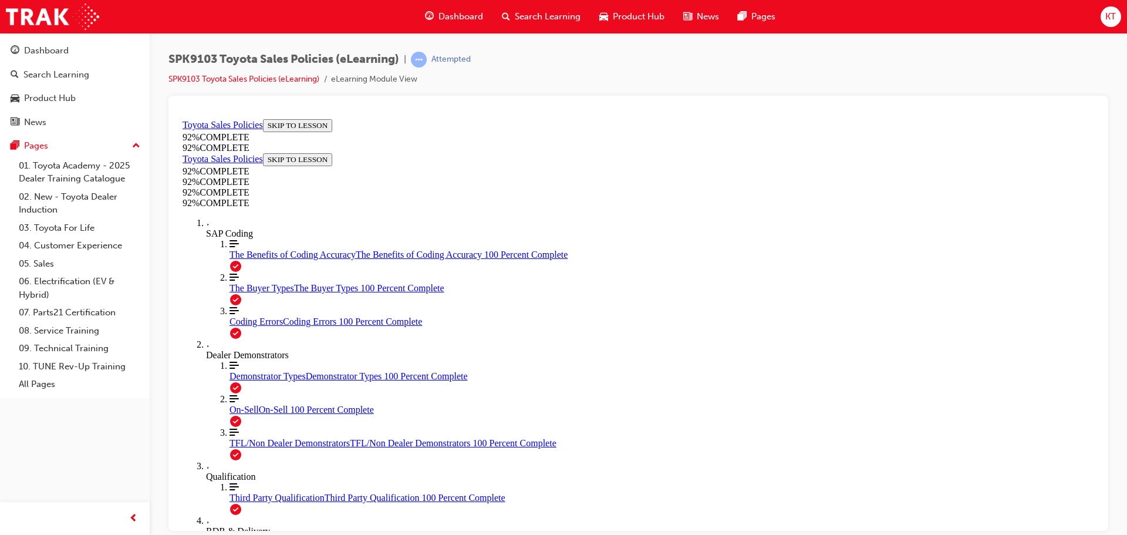
scroll to position [42, 0]
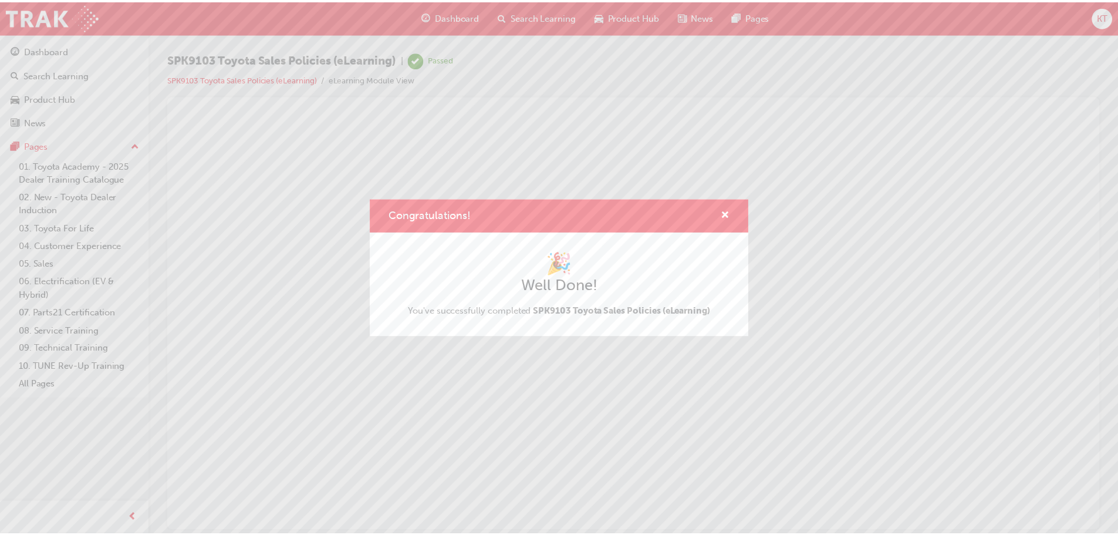
scroll to position [0, 0]
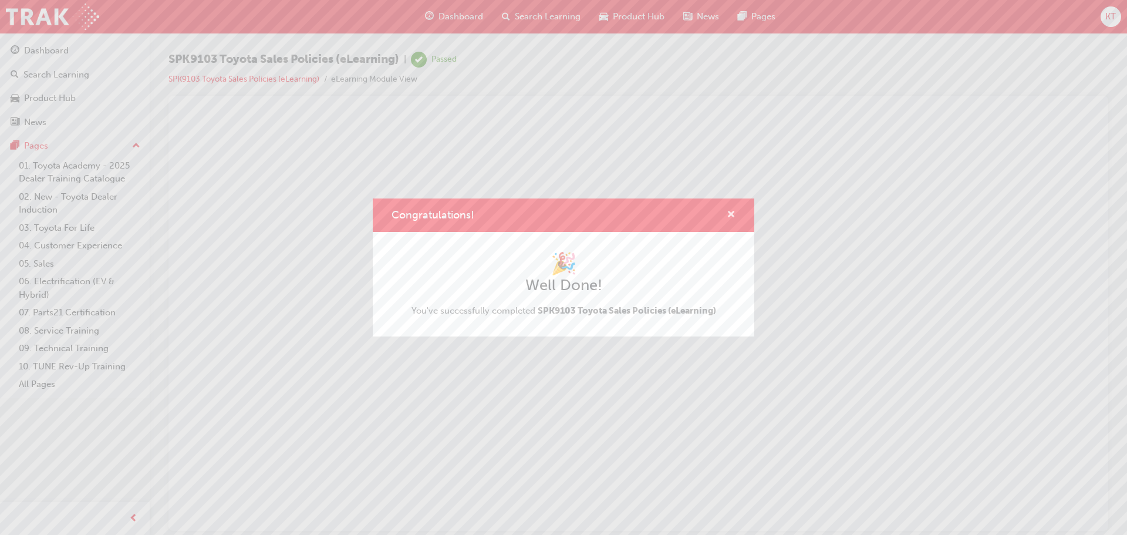
click at [734, 215] on span "cross-icon" at bounding box center [731, 215] width 9 height 11
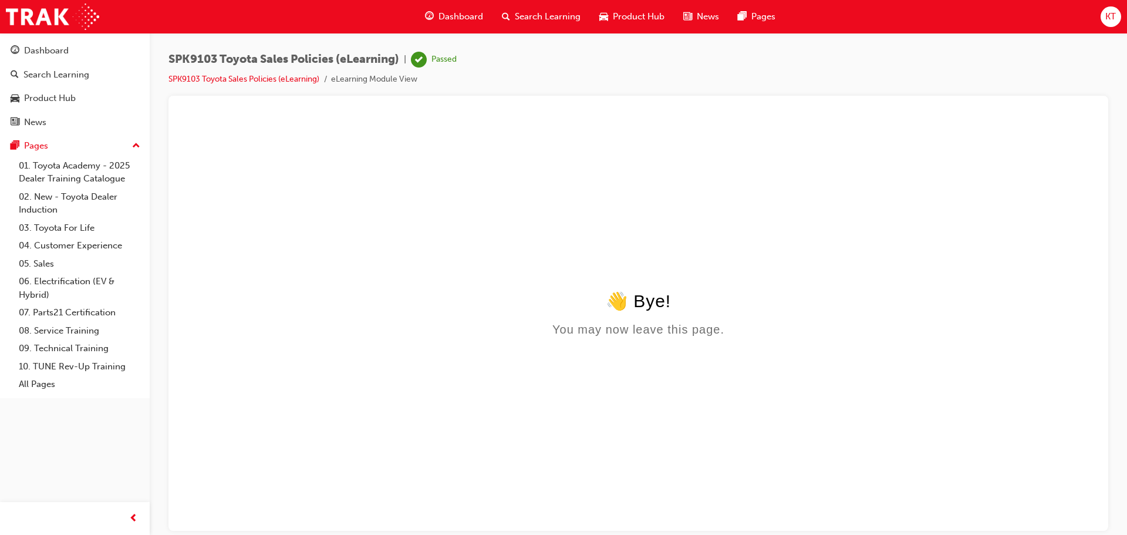
click at [468, 19] on span "Dashboard" at bounding box center [461, 17] width 45 height 14
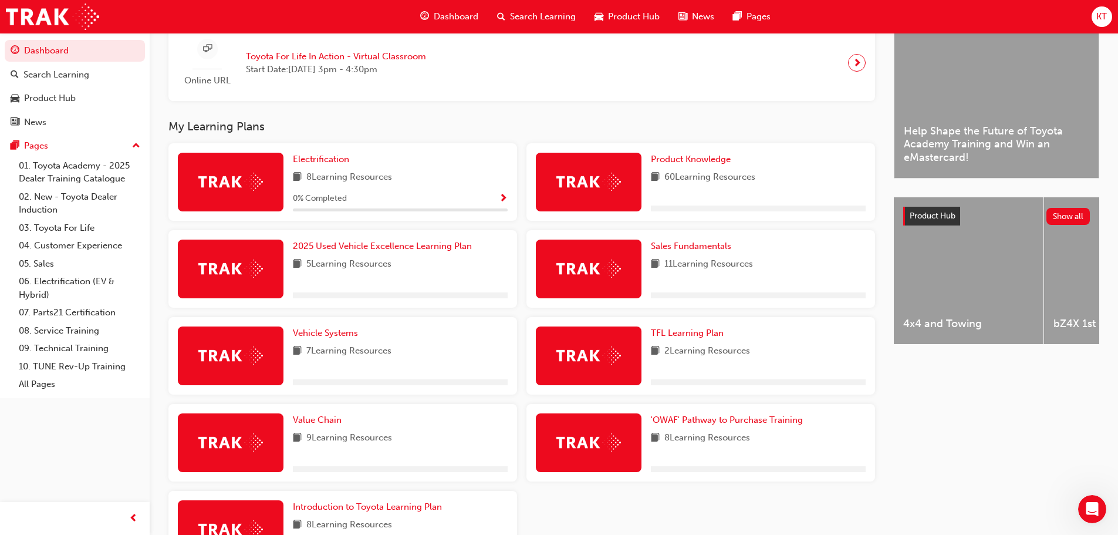
scroll to position [393, 0]
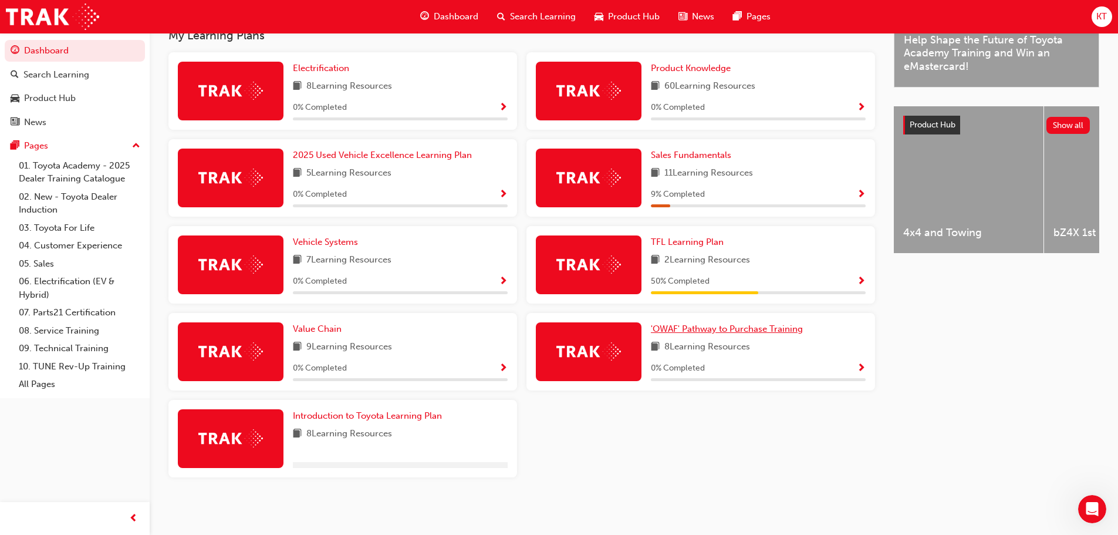
click at [690, 332] on span "'OWAF' Pathway to Purchase Training" at bounding box center [727, 328] width 152 height 11
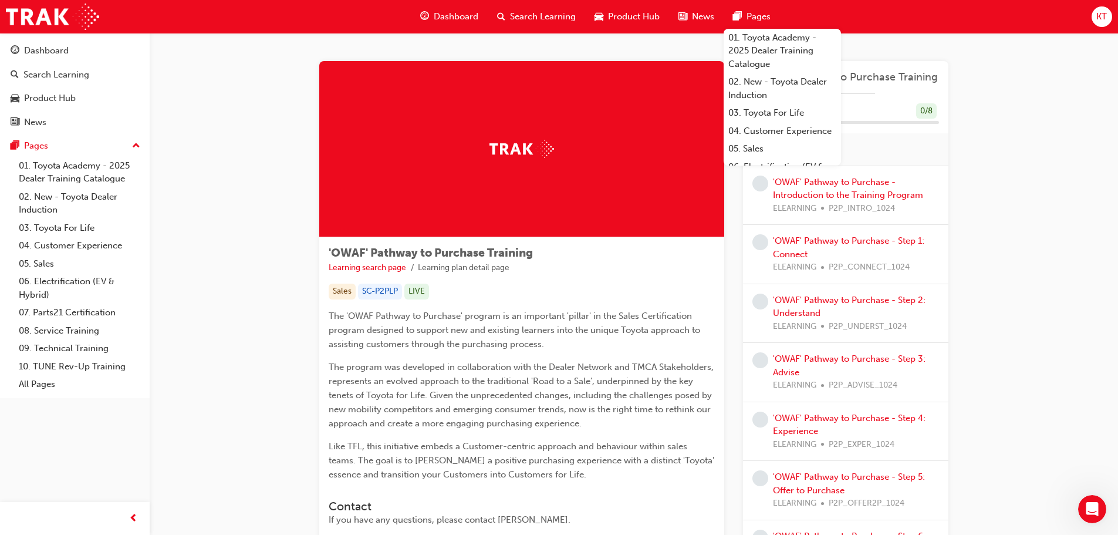
click at [461, 12] on span "Dashboard" at bounding box center [456, 17] width 45 height 14
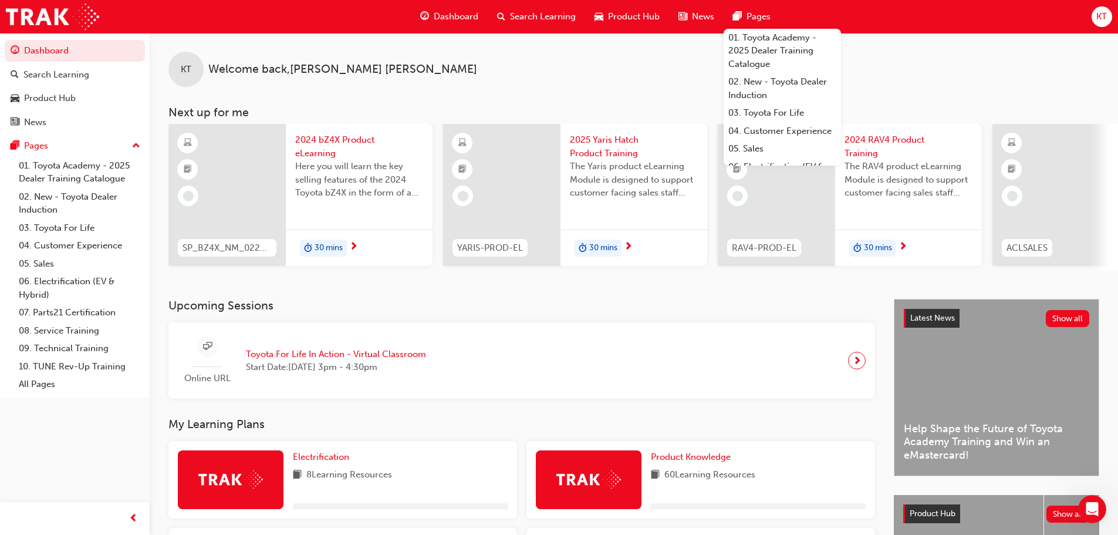
click at [514, 21] on span "Search Learning" at bounding box center [543, 17] width 66 height 14
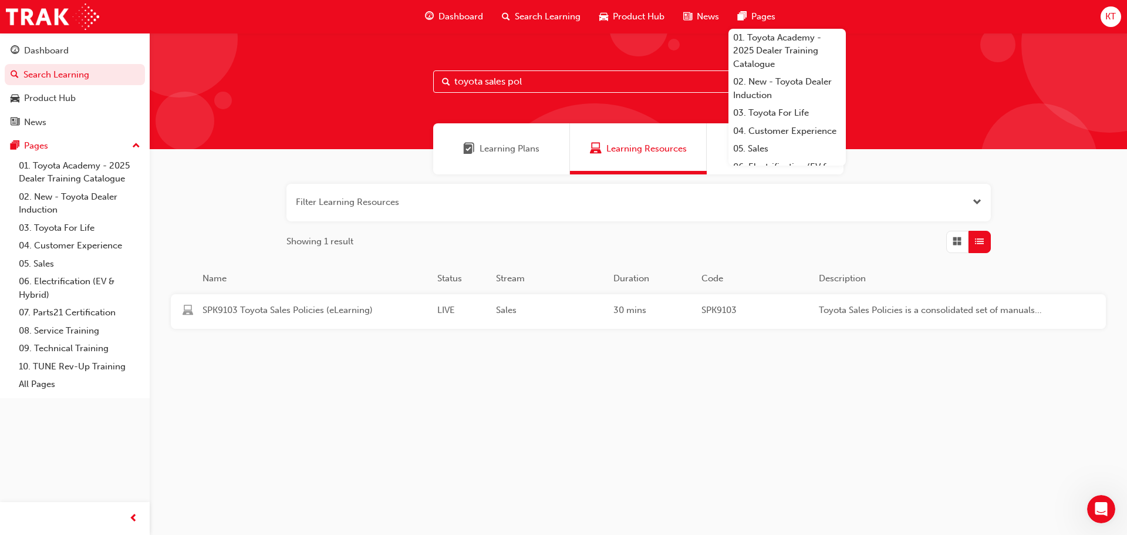
drag, startPoint x: 538, startPoint y: 82, endPoint x: 383, endPoint y: 104, distance: 156.5
click at [383, 104] on div "toyota sales pol" at bounding box center [638, 91] width 977 height 116
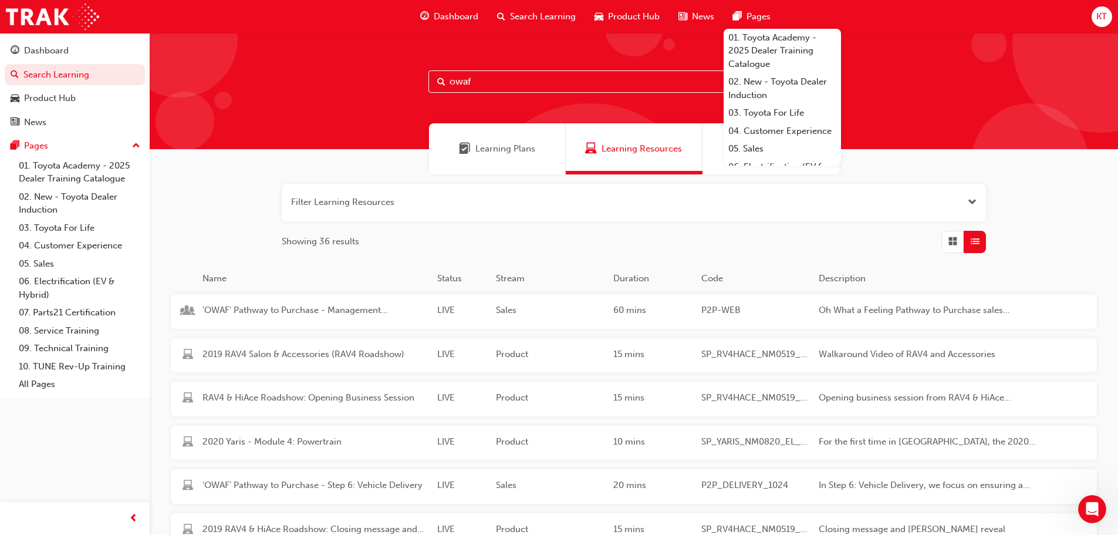
type input "owaf"
click at [898, 238] on div "Showing 11 results" at bounding box center [634, 242] width 704 height 22
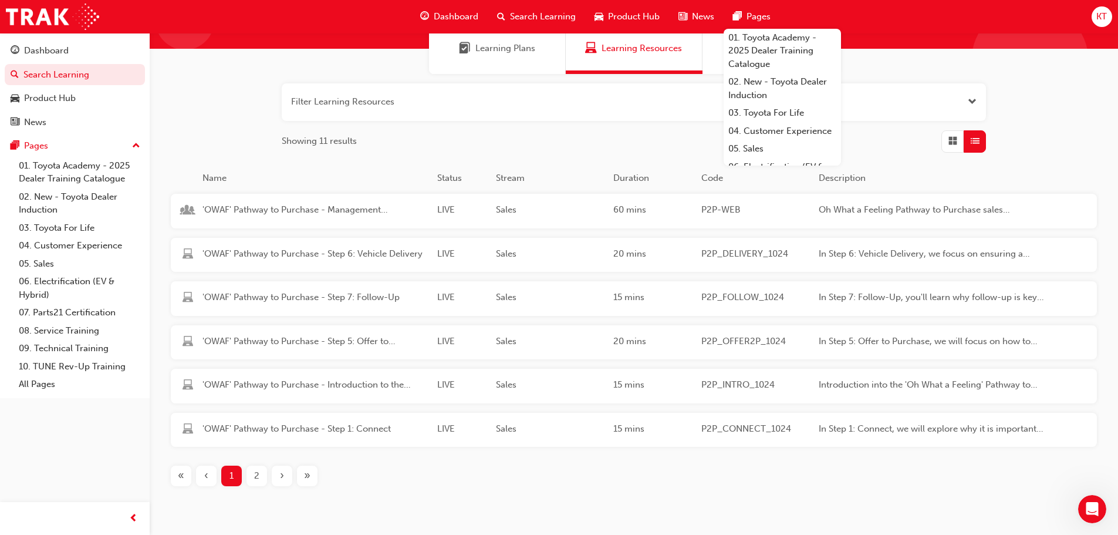
scroll to position [147, 0]
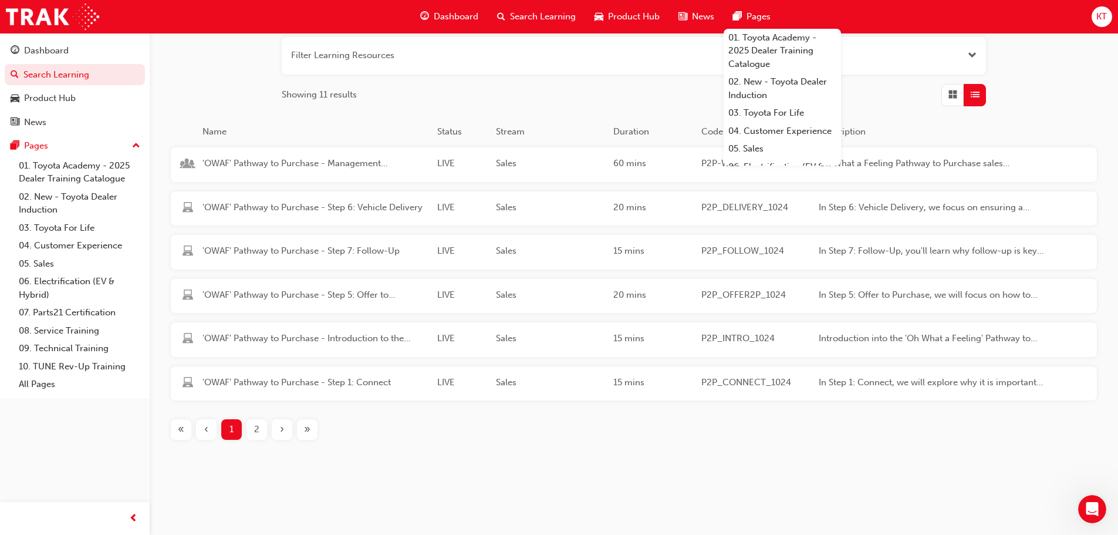
click at [250, 430] on div "2" at bounding box center [257, 429] width 21 height 21
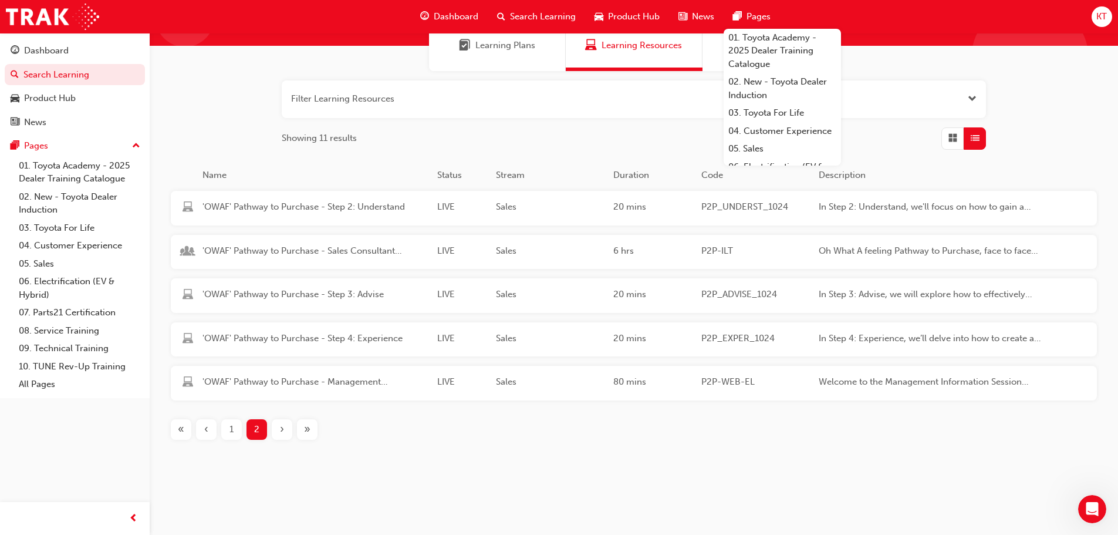
scroll to position [103, 0]
click at [342, 251] on span "'OWAF' Pathway to Purchase - Sales Consultant Immersion Training" at bounding box center [315, 251] width 225 height 14
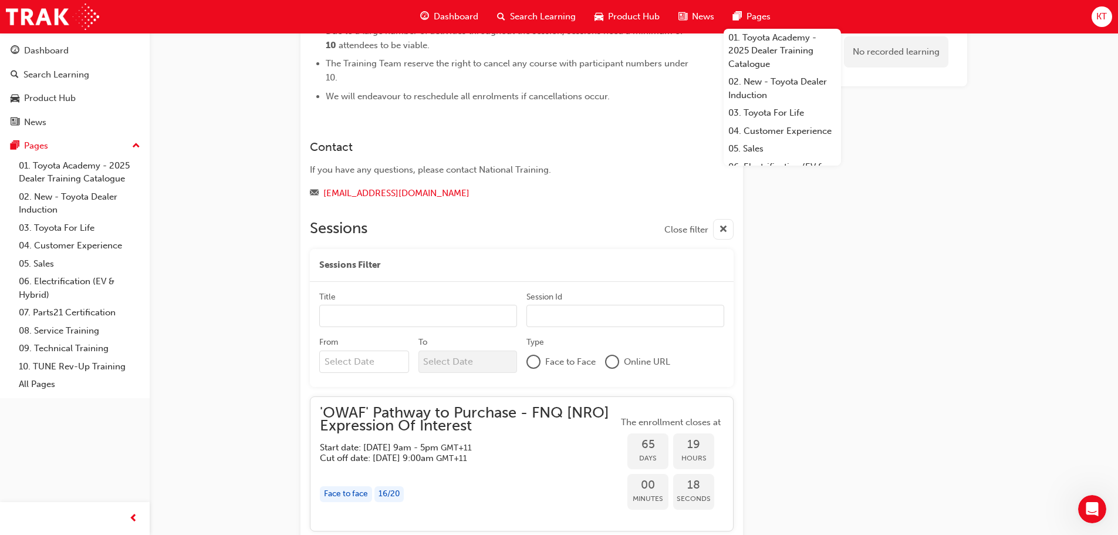
scroll to position [965, 0]
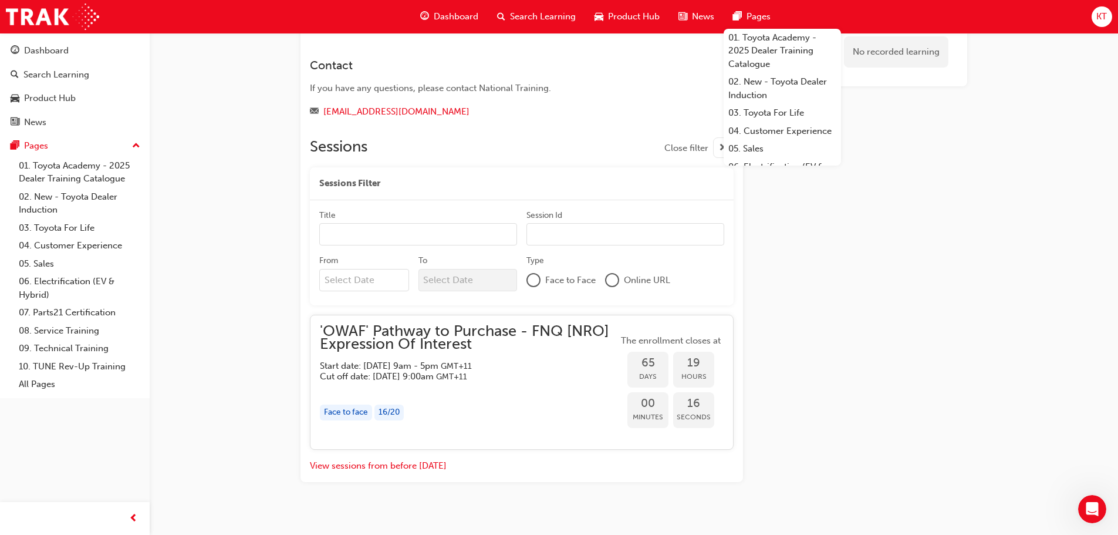
click at [441, 328] on span "'OWAF' Pathway to Purchase - FNQ [NRO] Expression Of Interest" at bounding box center [469, 338] width 298 height 26
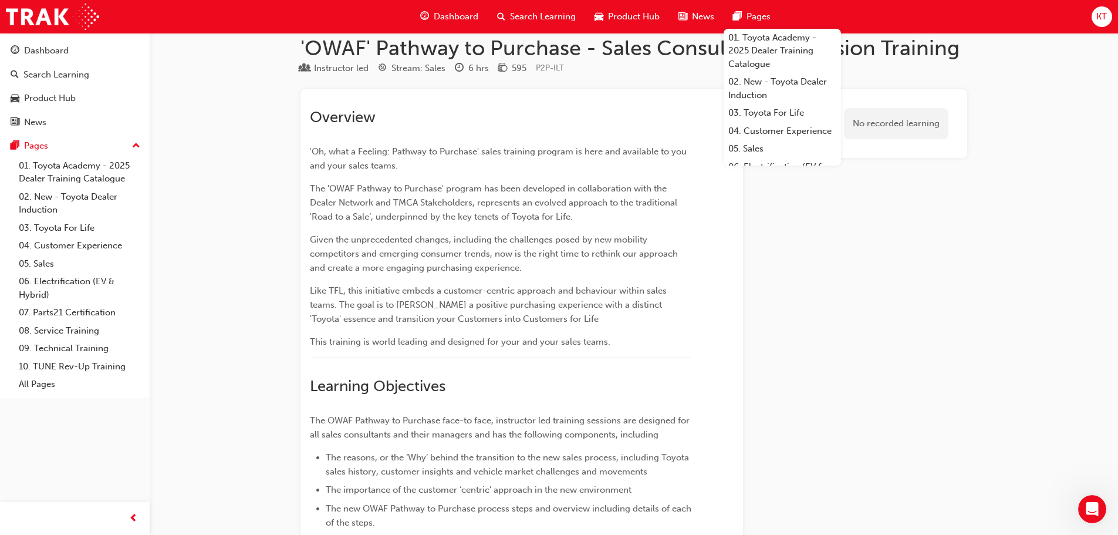
scroll to position [0, 0]
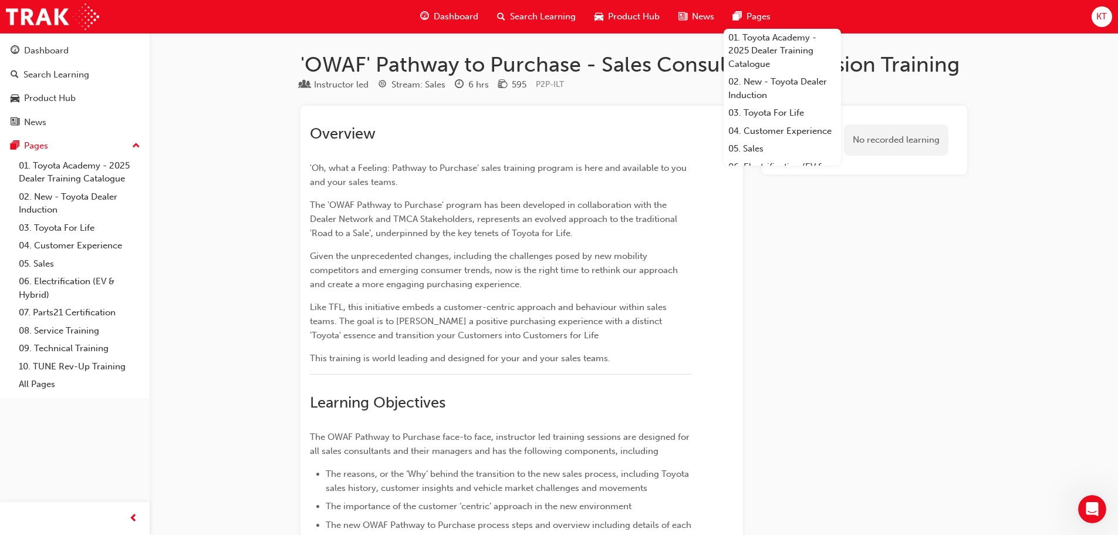
click at [455, 16] on span "Dashboard" at bounding box center [456, 17] width 45 height 14
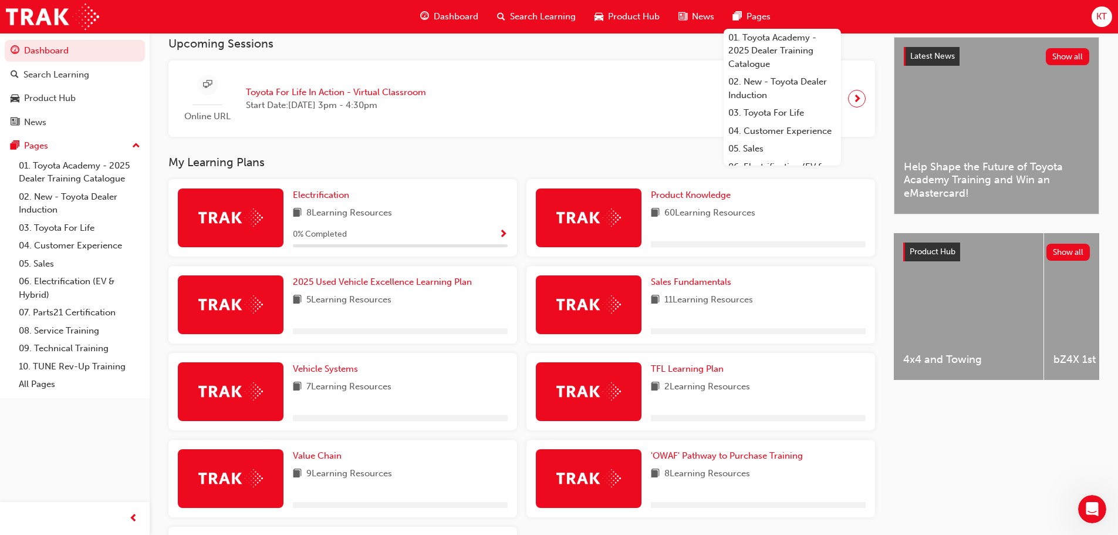
scroll to position [352, 0]
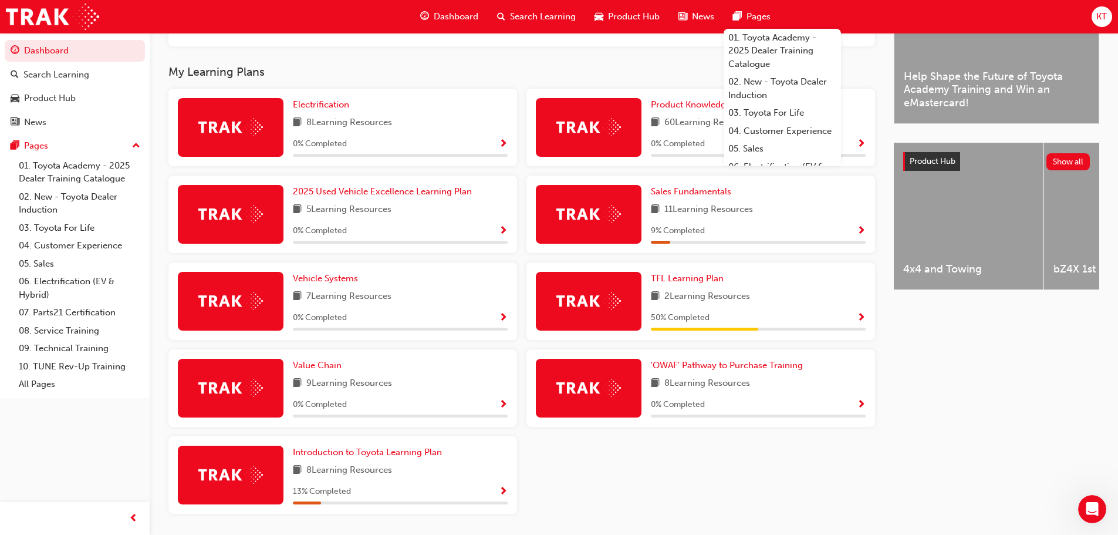
click at [761, 11] on span "Pages" at bounding box center [759, 17] width 24 height 14
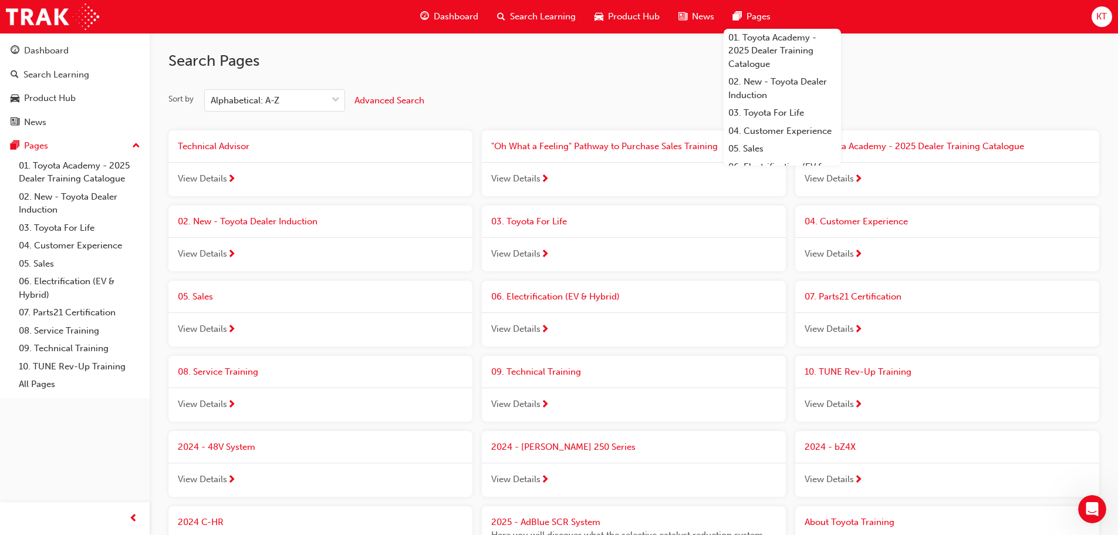
click at [445, 14] on span "Dashboard" at bounding box center [456, 17] width 45 height 14
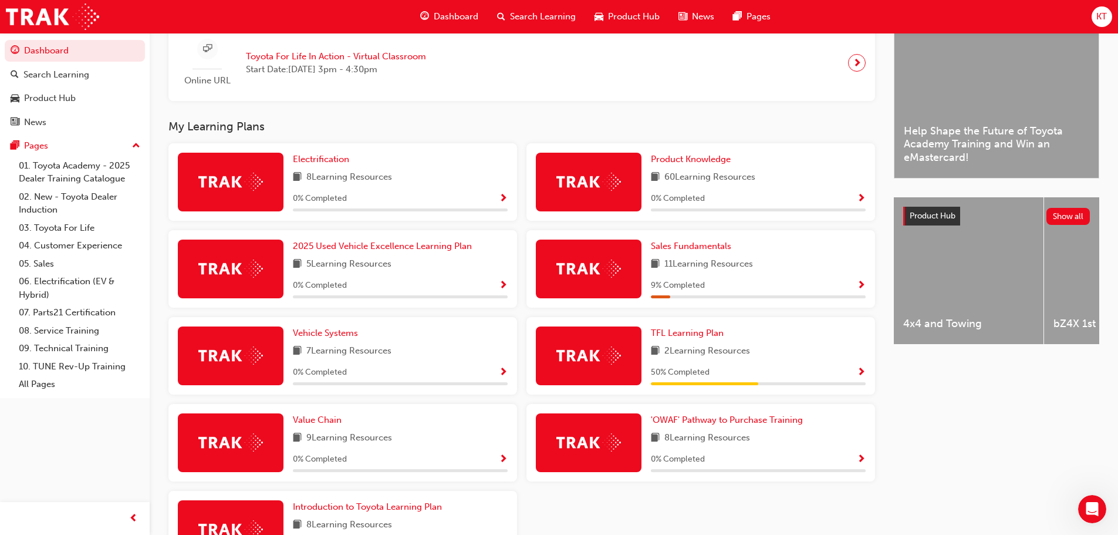
scroll to position [393, 0]
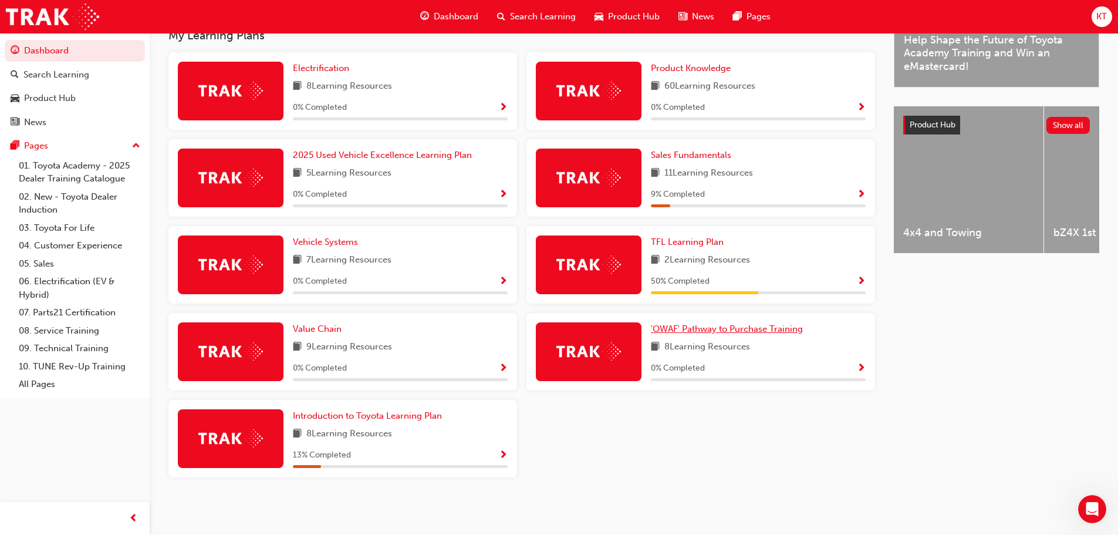
click at [679, 328] on span "'OWAF' Pathway to Purchase Training" at bounding box center [727, 328] width 152 height 11
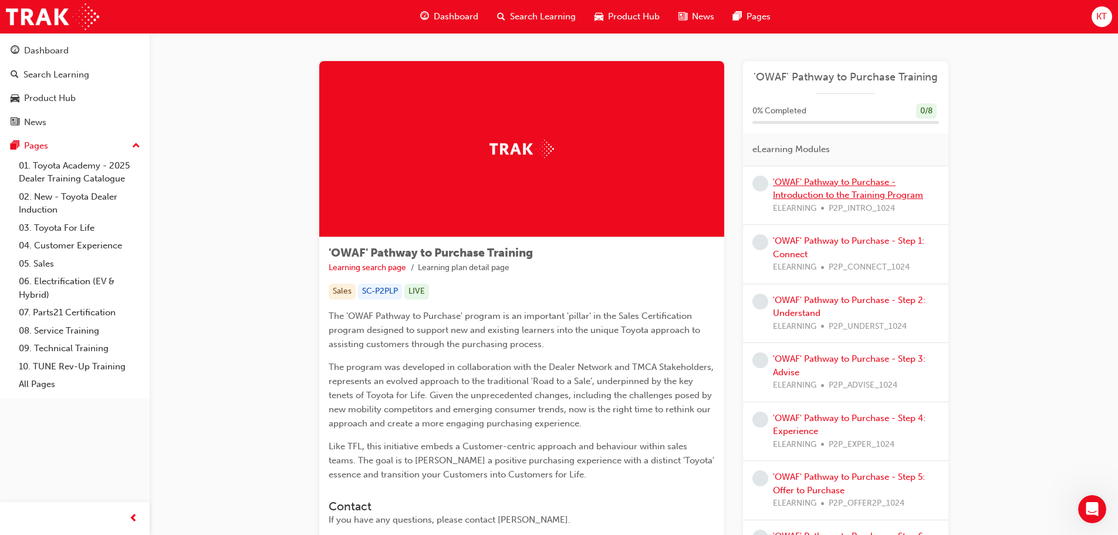
click at [846, 183] on link "'OWAF' Pathway to Purchase - Introduction to the Training Program" at bounding box center [848, 189] width 150 height 24
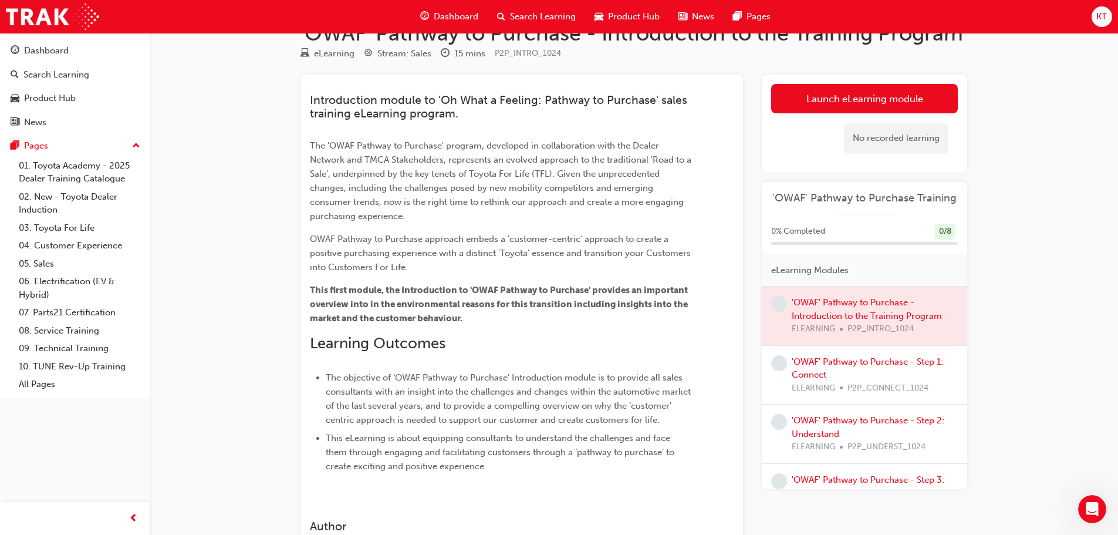
scroll to position [59, 0]
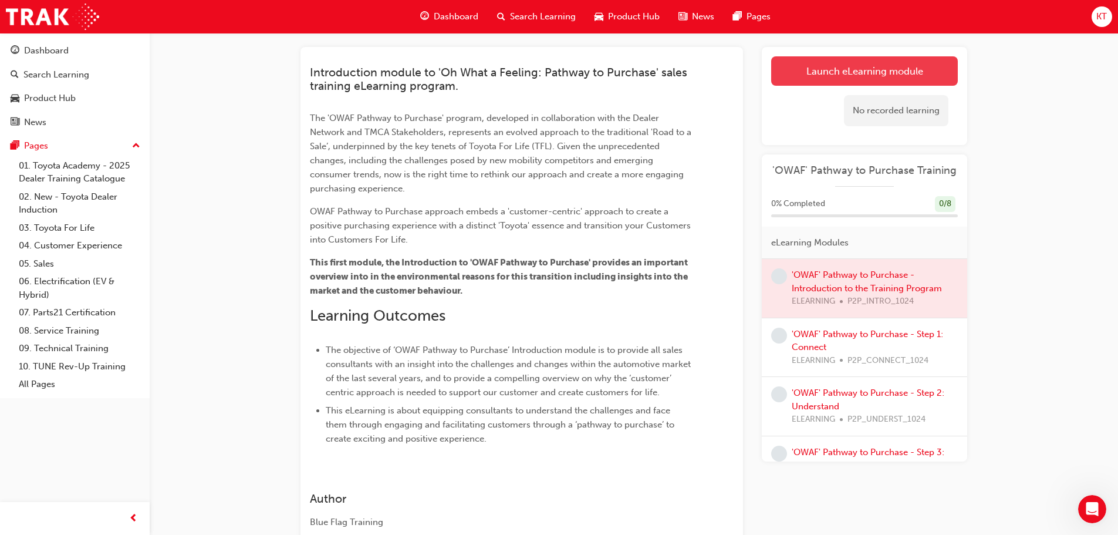
click at [820, 72] on link "Launch eLearning module" at bounding box center [864, 70] width 187 height 29
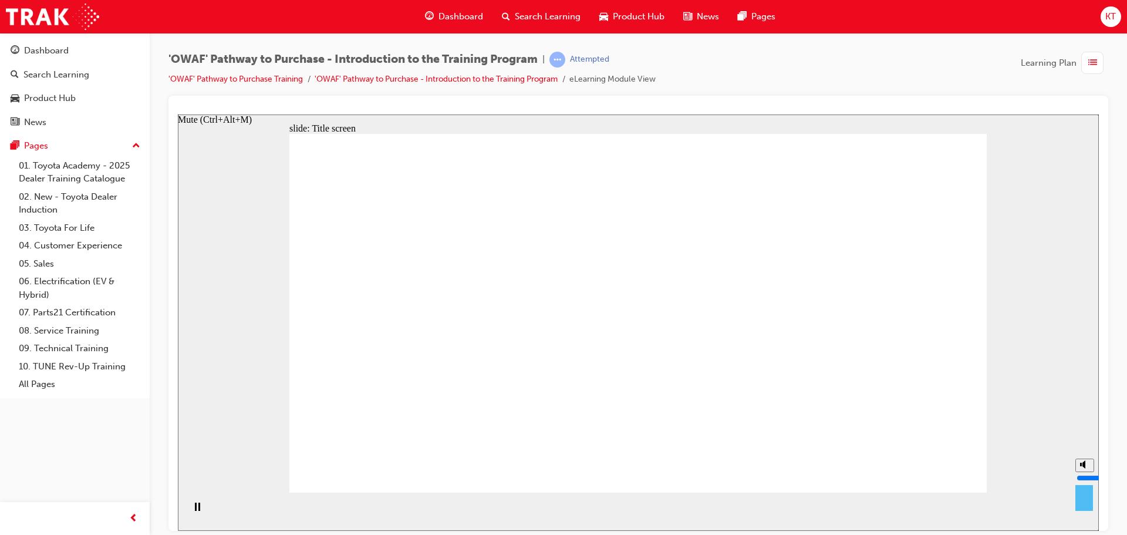
click at [1084, 466] on circle "Mute (Ctrl+Alt+M)" at bounding box center [1086, 464] width 4 height 4
click at [1080, 507] on div "misc controls" at bounding box center [1085, 493] width 18 height 44
drag, startPoint x: 1086, startPoint y: 490, endPoint x: 1082, endPoint y: 483, distance: 7.9
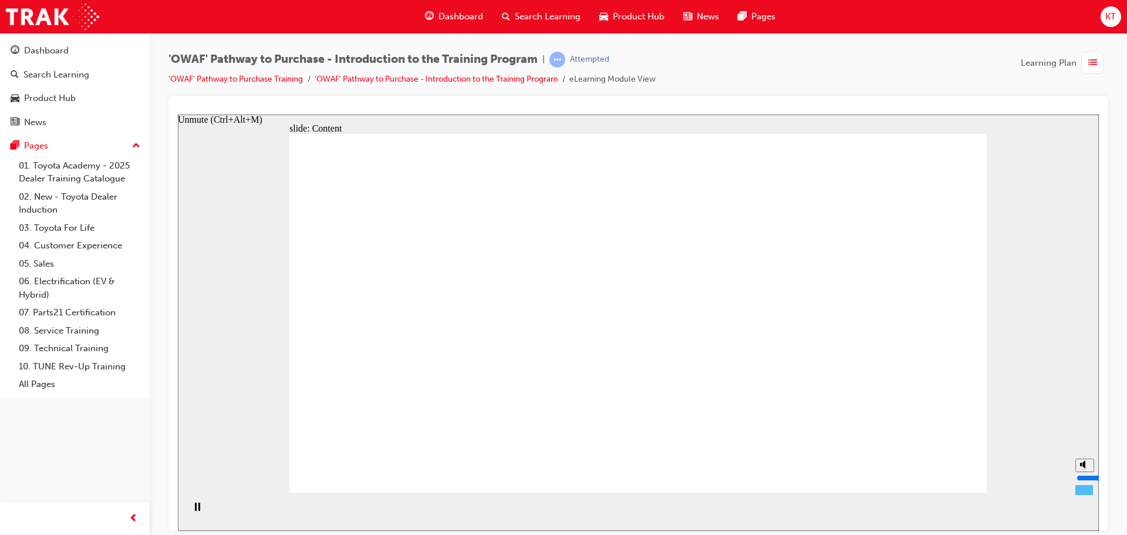
type input "3"
click at [1082, 482] on input "volume" at bounding box center [1115, 477] width 76 height 9
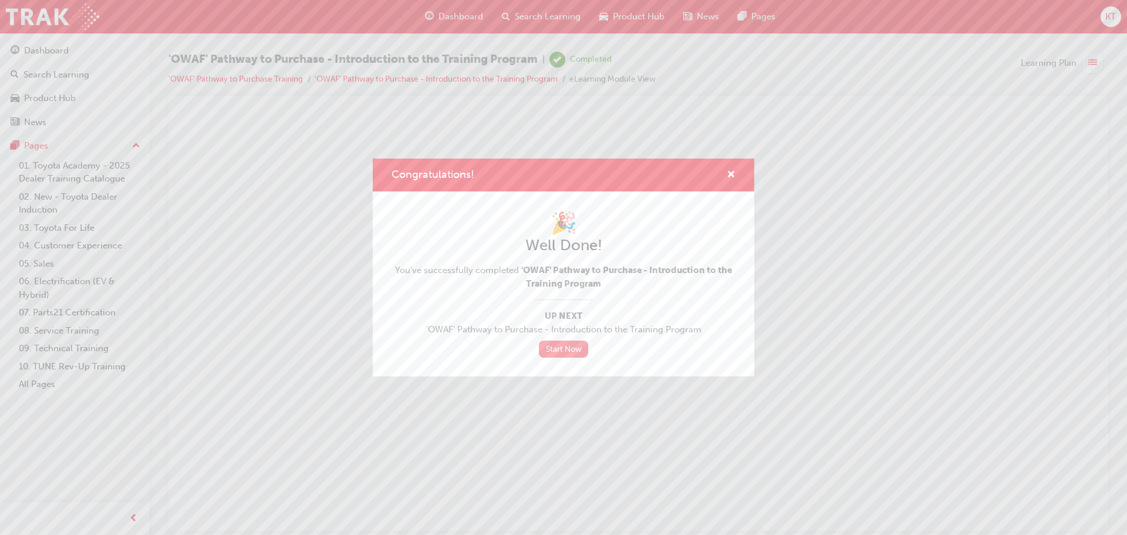
click at [558, 347] on link "Start Now" at bounding box center [563, 349] width 49 height 17
click at [575, 348] on link "Start Now" at bounding box center [563, 349] width 49 height 17
click at [562, 350] on link "Start Now" at bounding box center [563, 349] width 49 height 17
click at [726, 177] on div "Congratulations!" at bounding box center [726, 175] width 18 height 15
click at [729, 173] on span "cross-icon" at bounding box center [731, 175] width 9 height 11
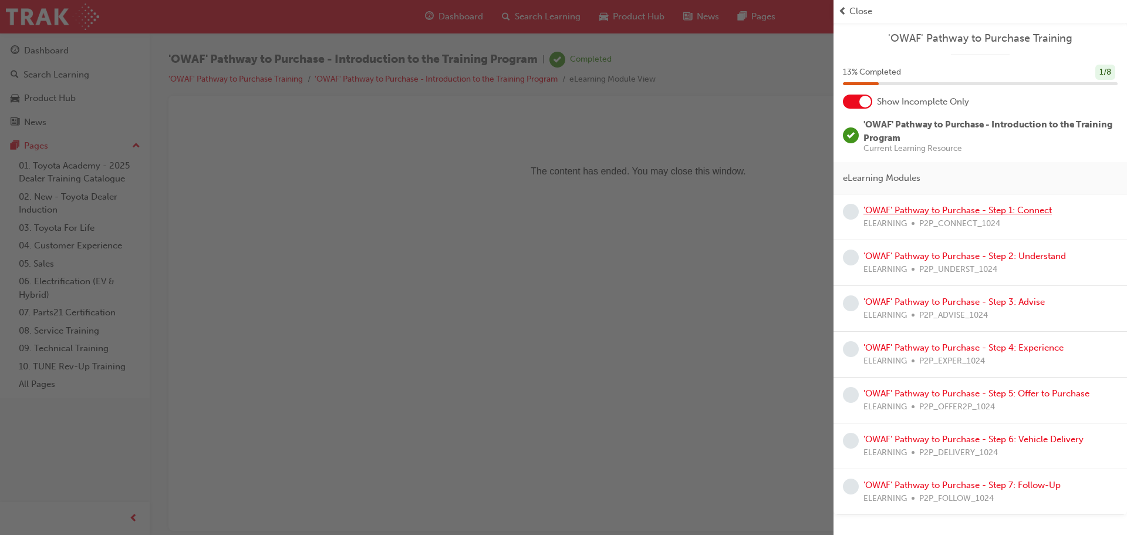
click at [919, 210] on link "'OWAF' Pathway to Purchase - Step 1: Connect" at bounding box center [958, 210] width 188 height 11
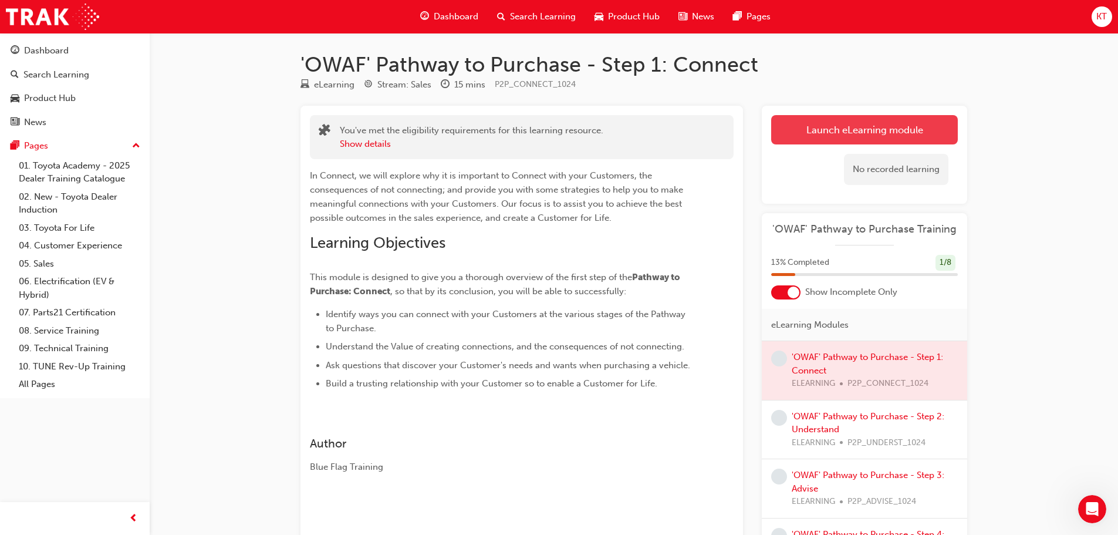
click at [874, 128] on link "Launch eLearning module" at bounding box center [864, 129] width 187 height 29
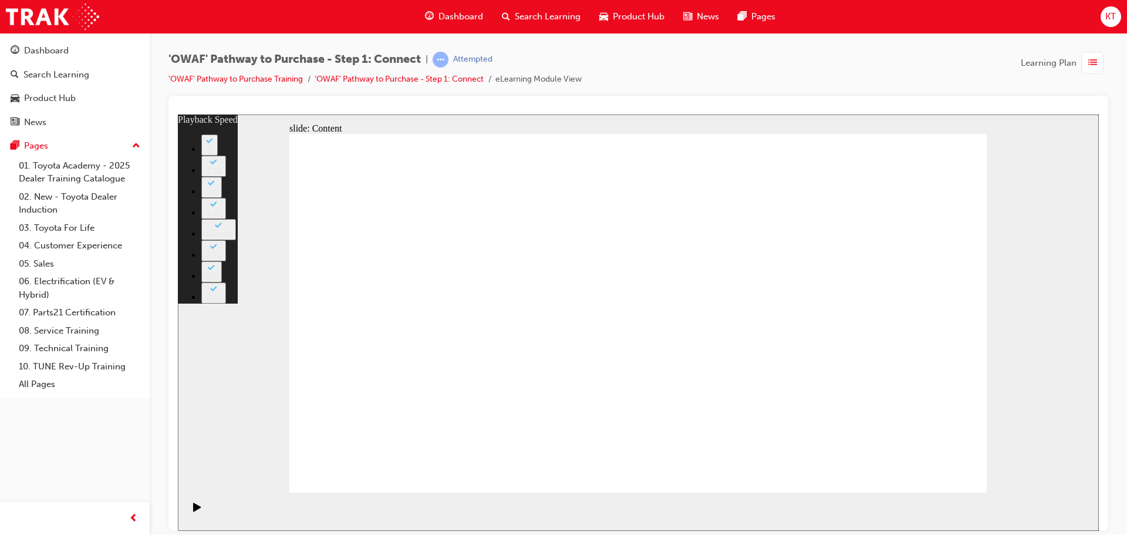
type input "76"
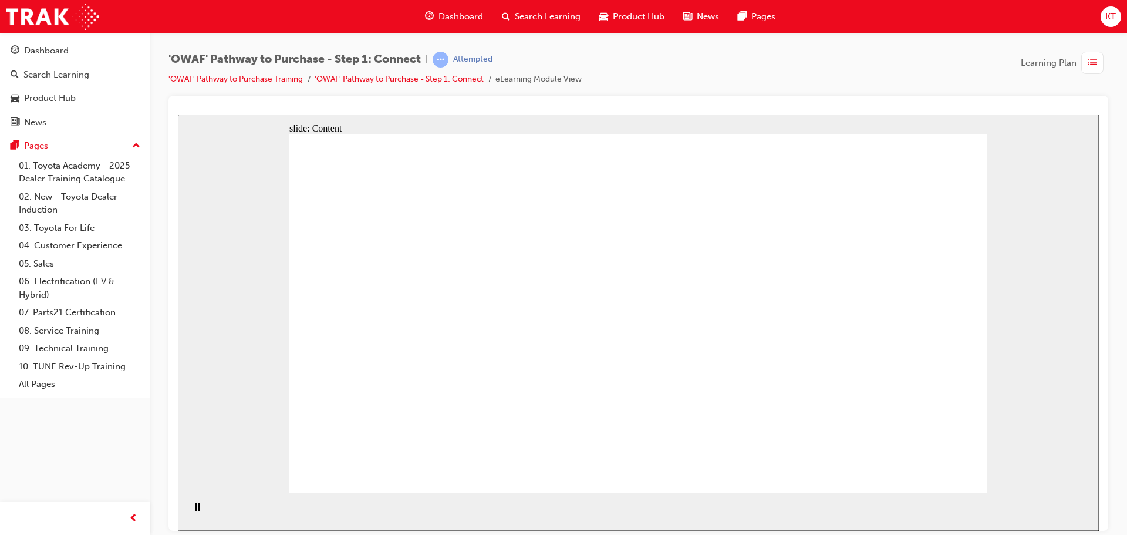
drag, startPoint x: 436, startPoint y: 395, endPoint x: 501, endPoint y: 374, distance: 67.9
